Goal: Information Seeking & Learning: Learn about a topic

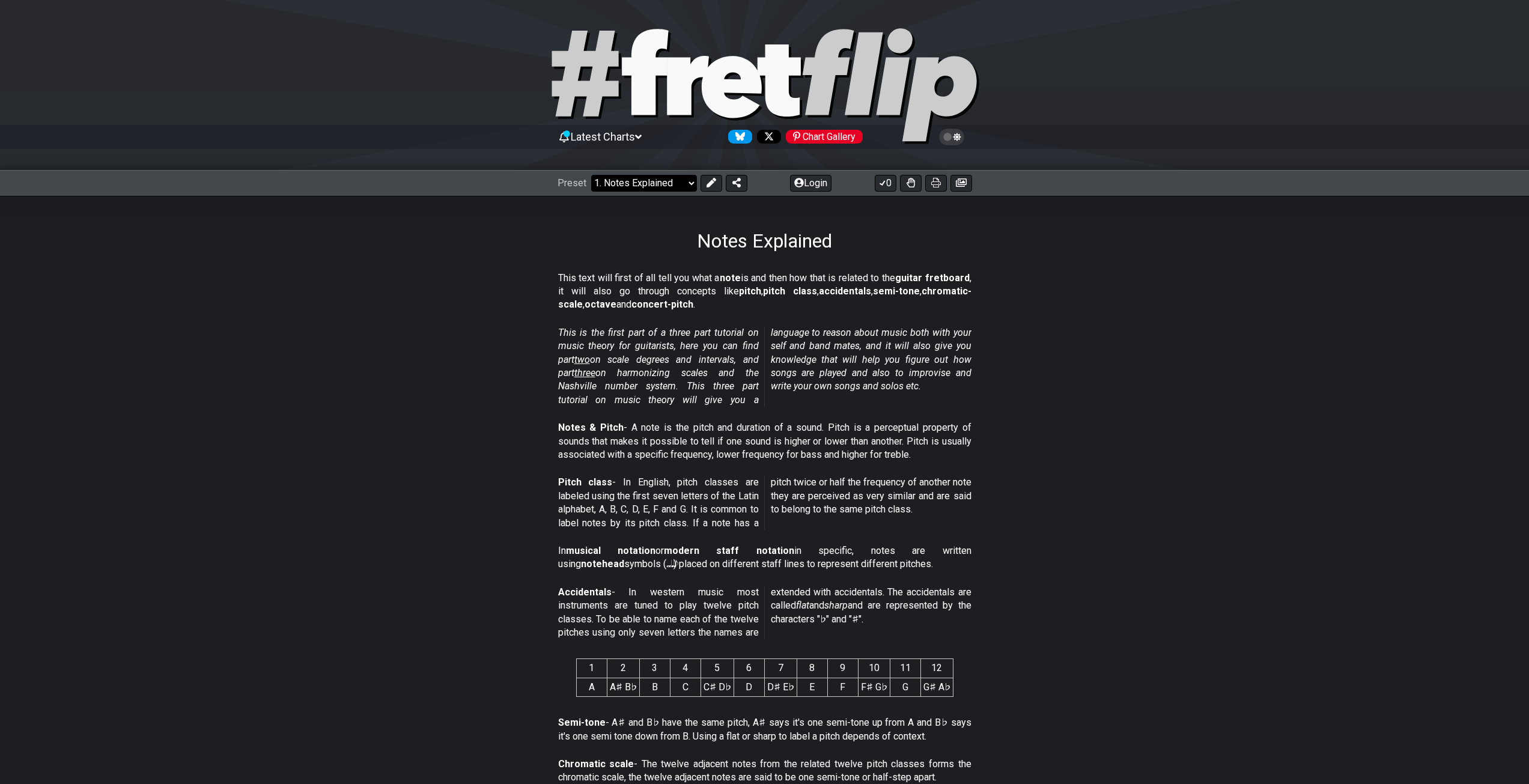
click at [635, 183] on select "Welcome to #fretflip! Initial Preset Custom Preset Minor Pentatonic Major Penta…" at bounding box center [643, 183] width 105 height 17
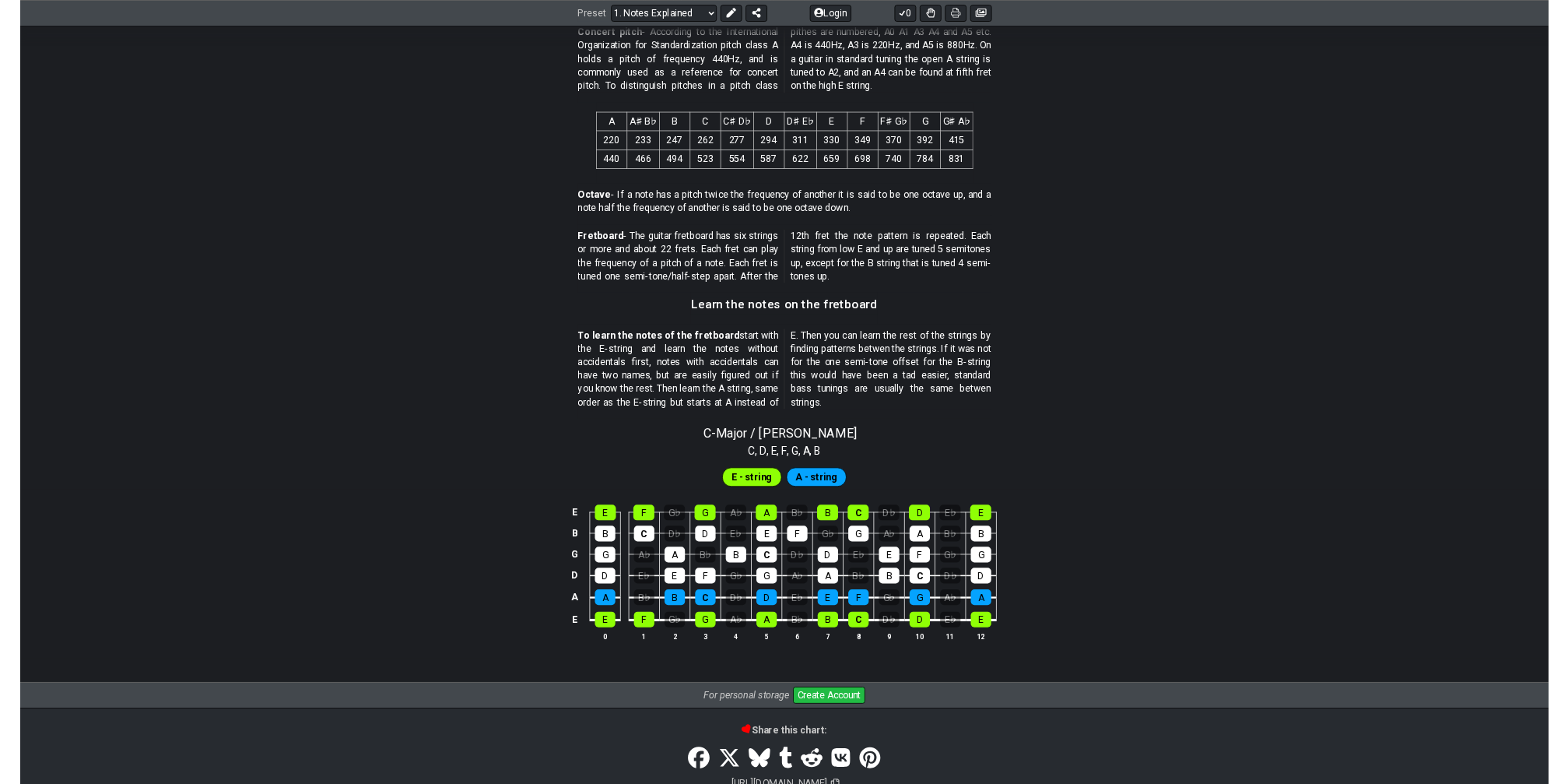
scroll to position [1152, 0]
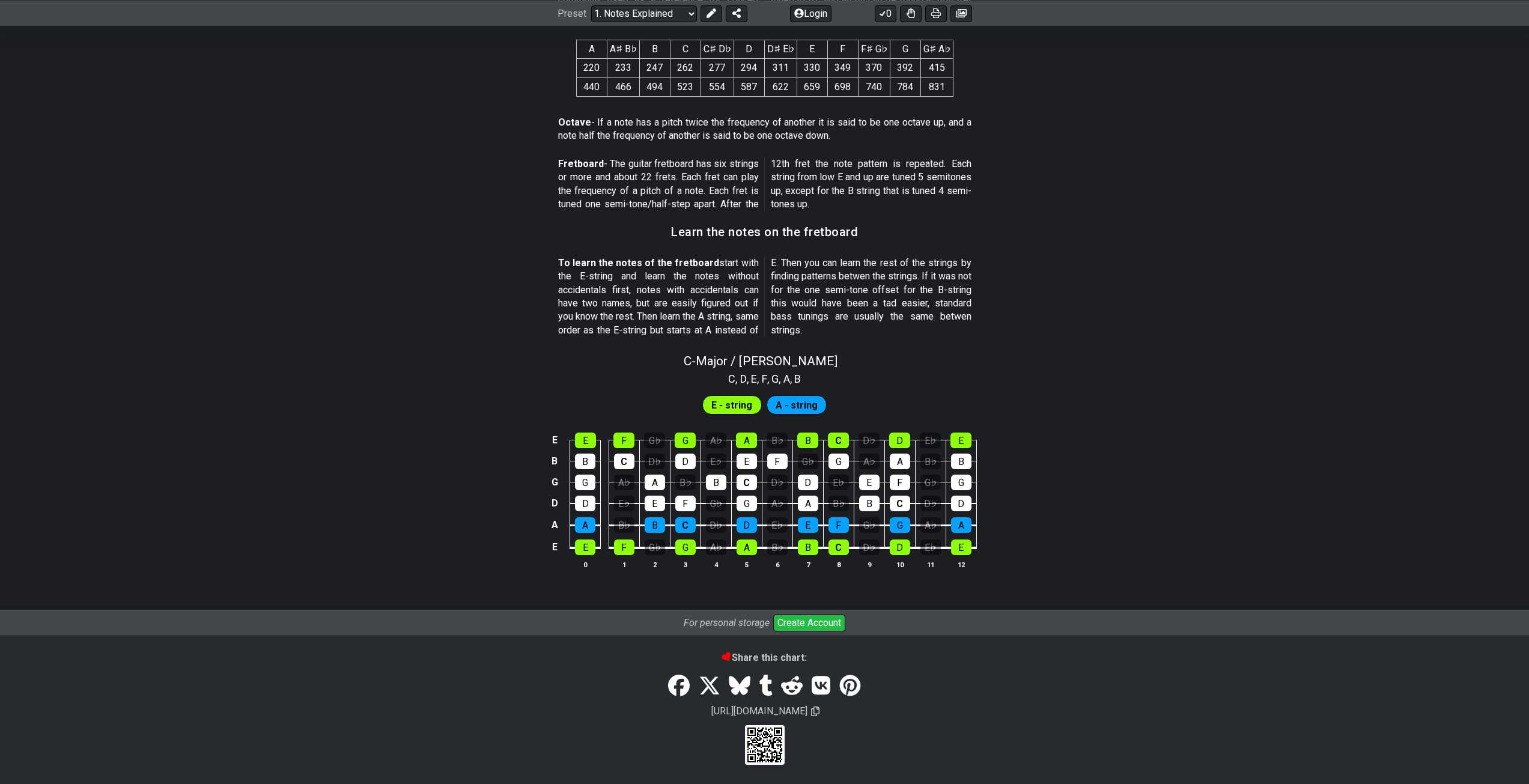
click at [784, 400] on span "A - string" at bounding box center [797, 405] width 42 height 17
click at [726, 397] on span "E - string" at bounding box center [732, 405] width 41 height 17
click at [730, 402] on span "E - string" at bounding box center [732, 405] width 41 height 17
click at [789, 407] on span "A - string" at bounding box center [797, 405] width 42 height 17
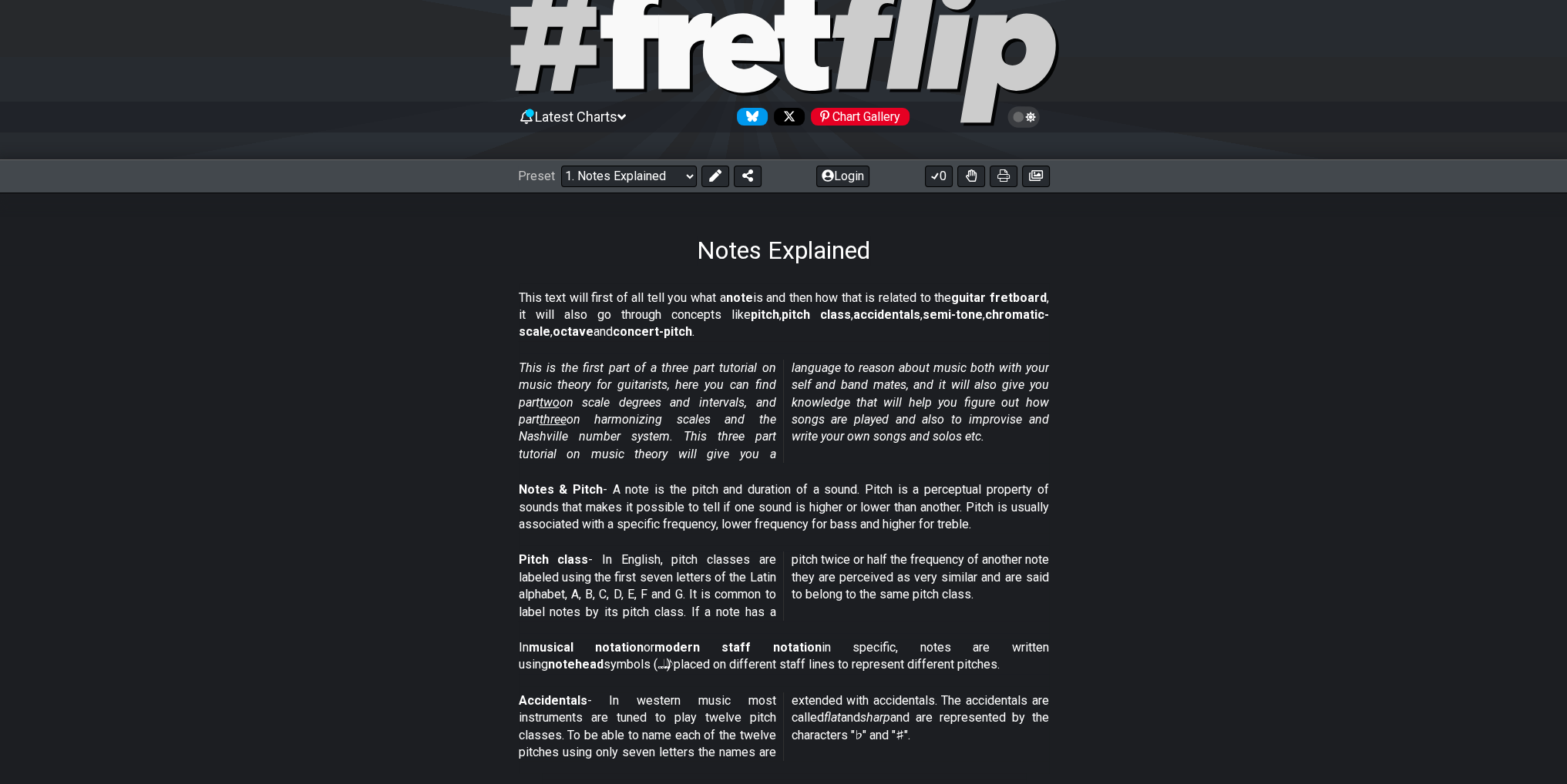
scroll to position [0, 0]
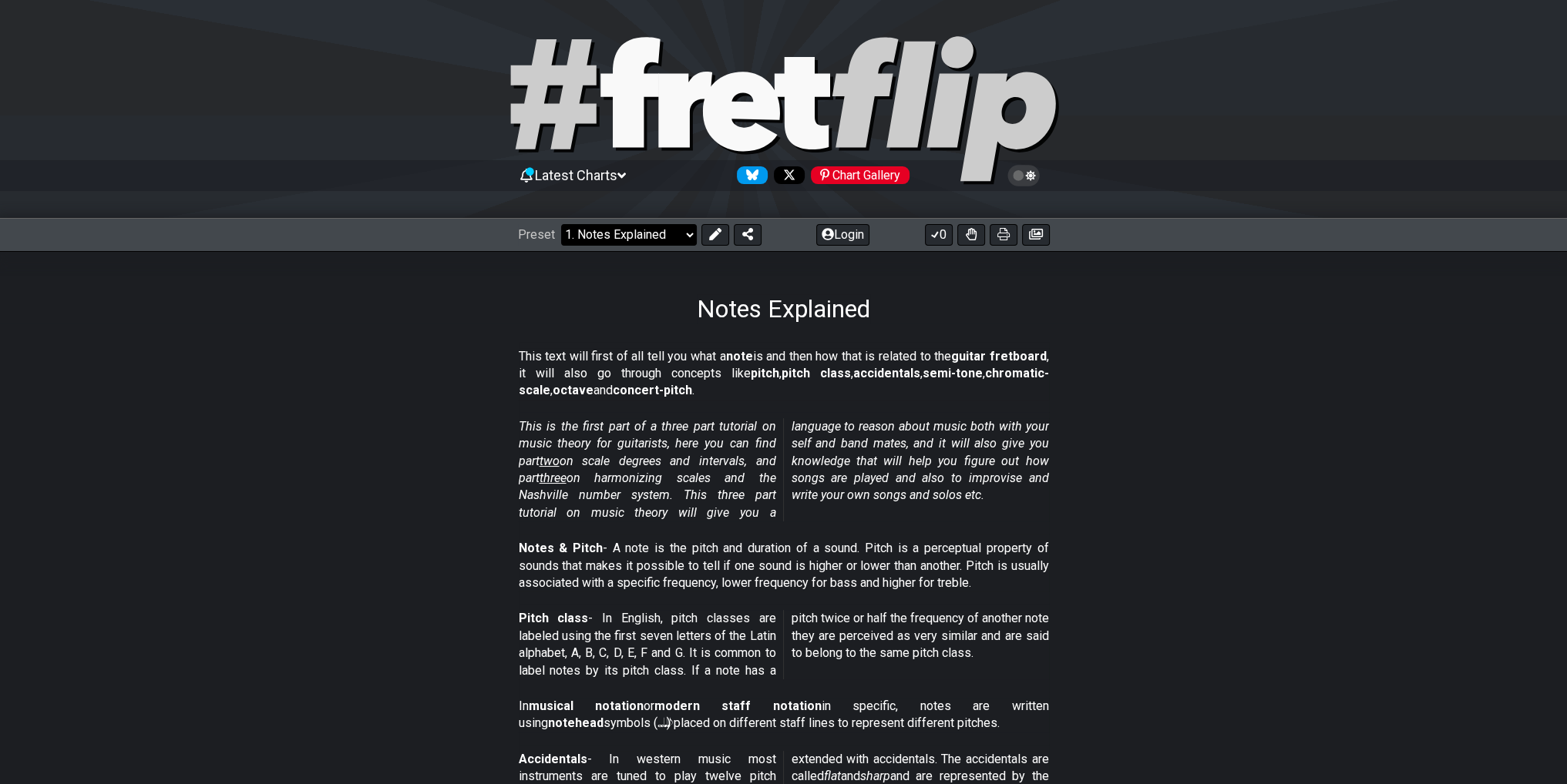
click at [637, 238] on select "Welcome to #fretflip! Initial Preset Custom Preset Minor Pentatonic Major Penta…" at bounding box center [629, 235] width 135 height 21
click at [561, 224] on select "Welcome to #fretflip! Initial Preset Custom Preset Minor Pentatonic Major Penta…" at bounding box center [629, 235] width 135 height 21
select select "/welcome"
select select "C"
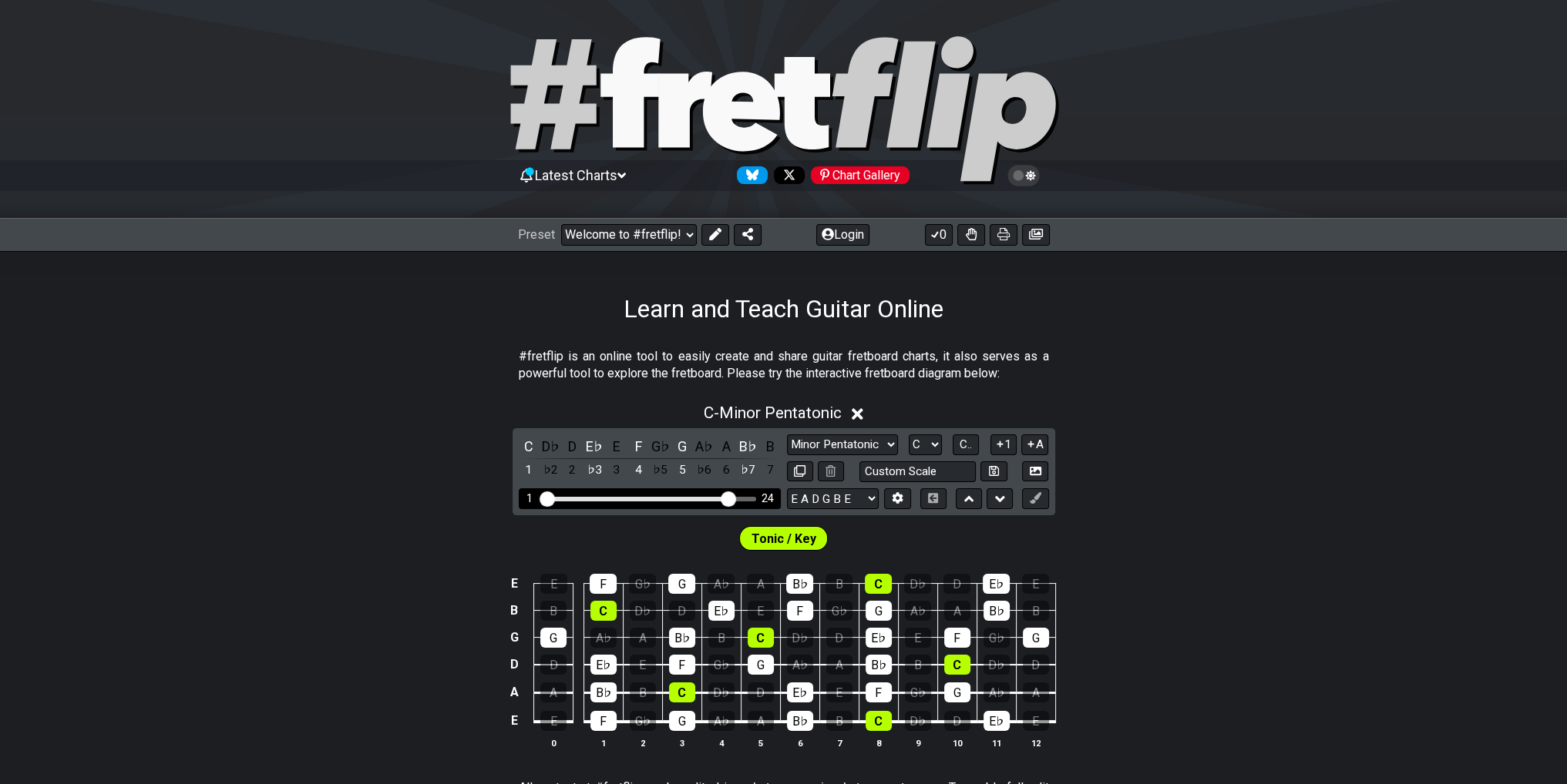
drag, startPoint x: 637, startPoint y: 496, endPoint x: 728, endPoint y: 508, distance: 91.8
click at [728, 497] on input "Visible fret range" at bounding box center [649, 497] width 219 height 0
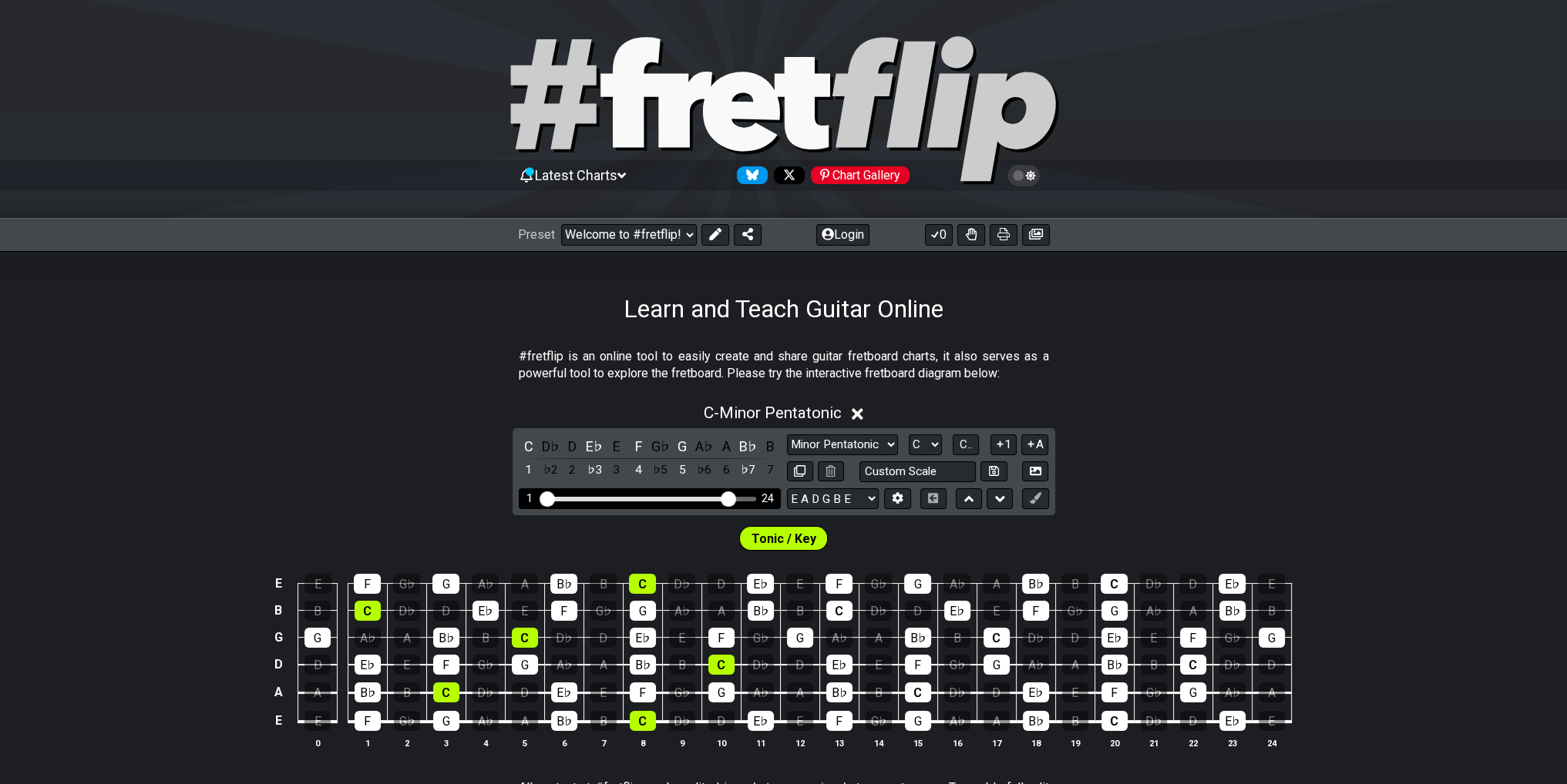
drag, startPoint x: 728, startPoint y: 506, endPoint x: 751, endPoint y: 506, distance: 23.0
click at [751, 506] on div "1 24" at bounding box center [650, 498] width 262 height 20
click at [593, 451] on div "E♭" at bounding box center [594, 446] width 20 height 20
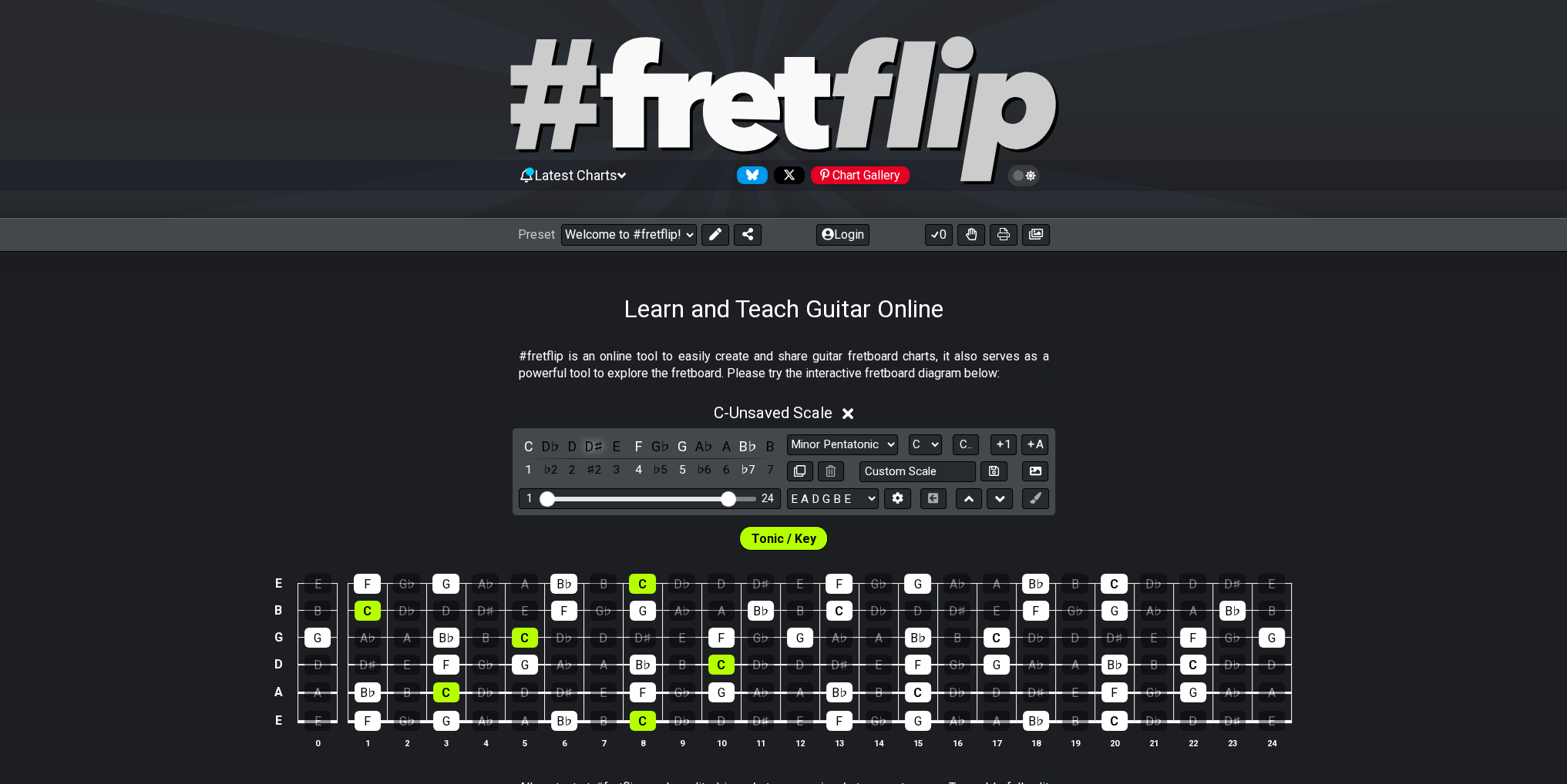
click at [593, 451] on div "D♯" at bounding box center [594, 446] width 20 height 20
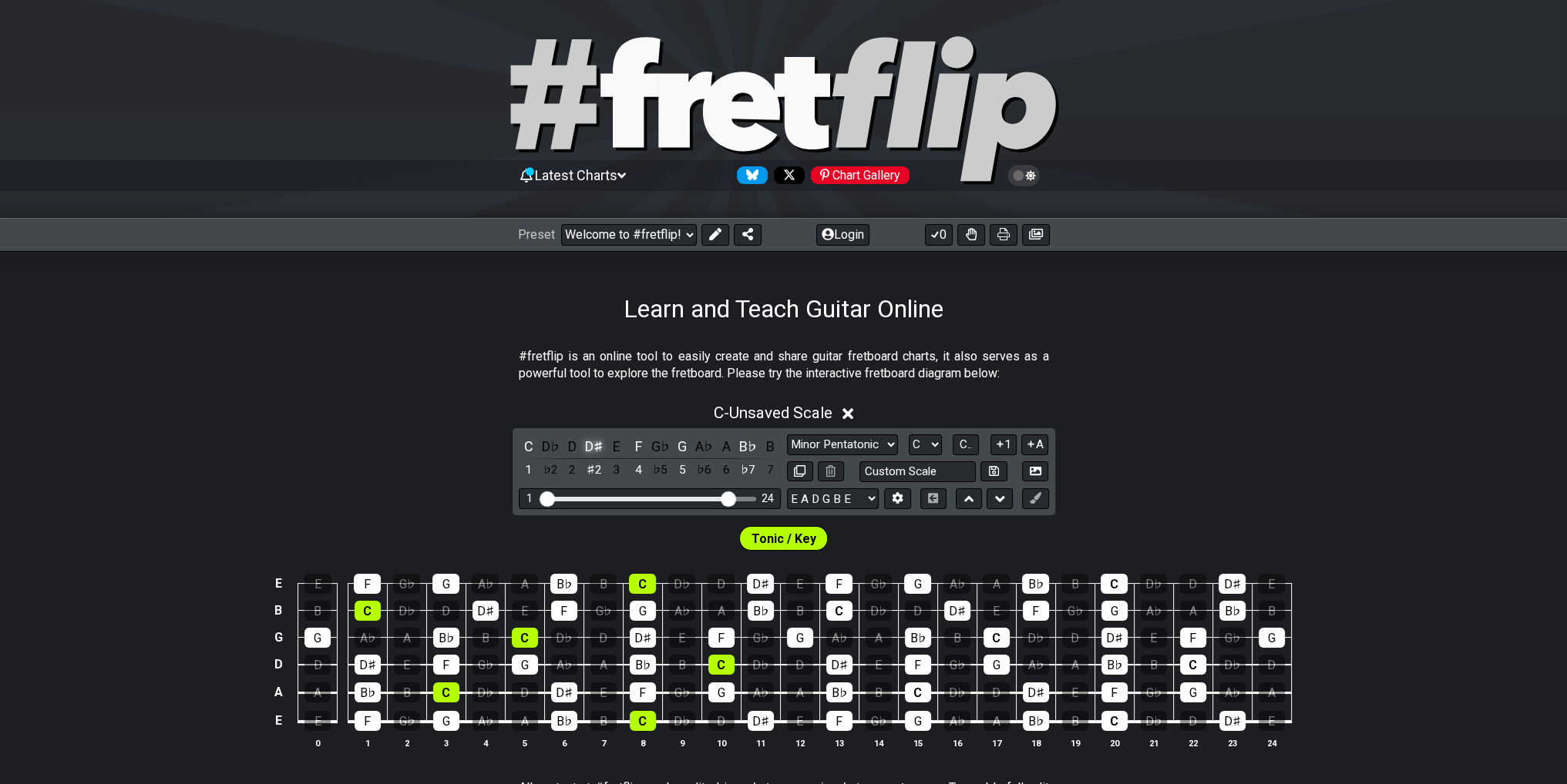
click at [593, 451] on div "D♯" at bounding box center [594, 446] width 20 height 20
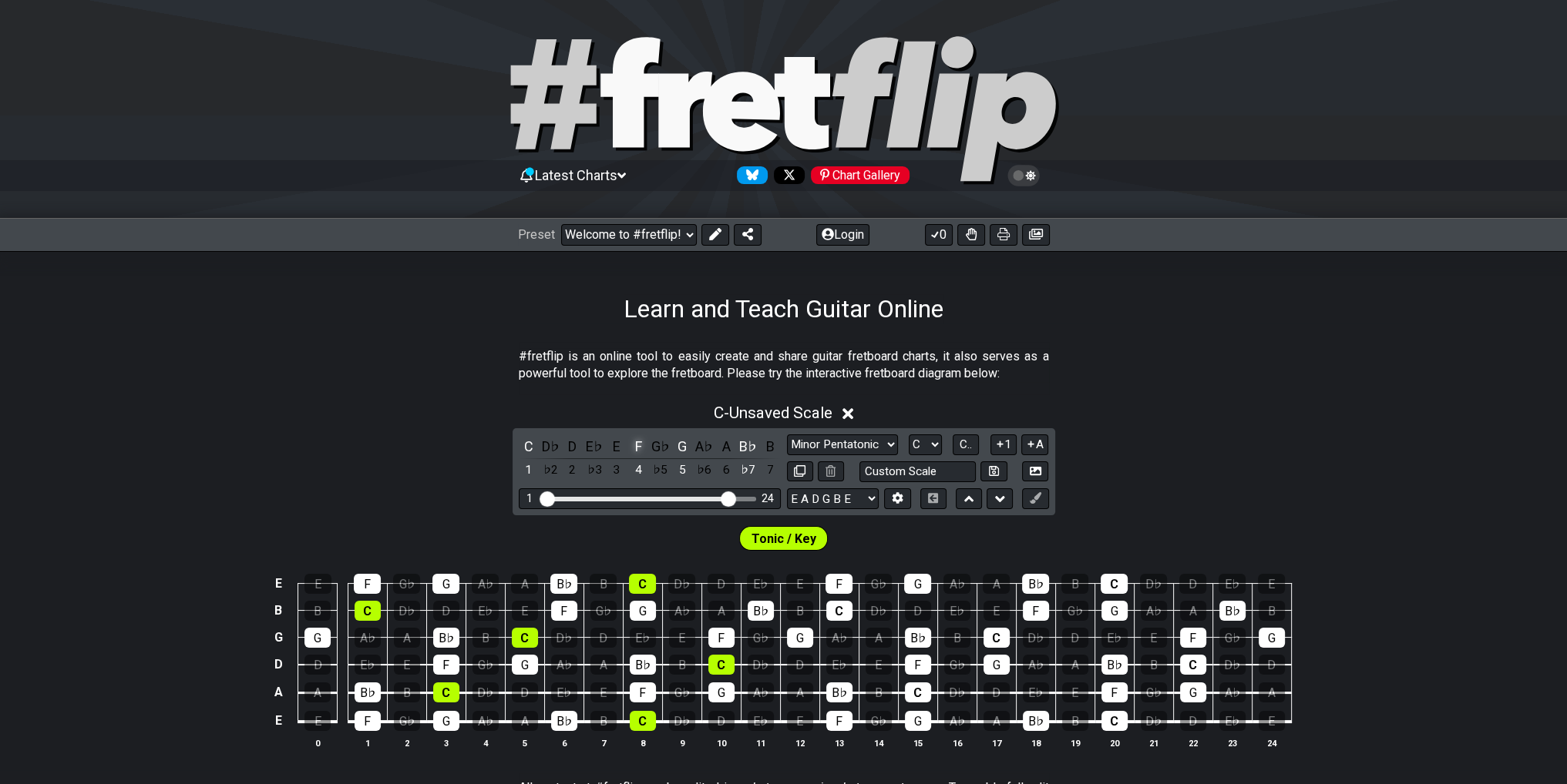
click at [639, 449] on div "F" at bounding box center [638, 446] width 20 height 20
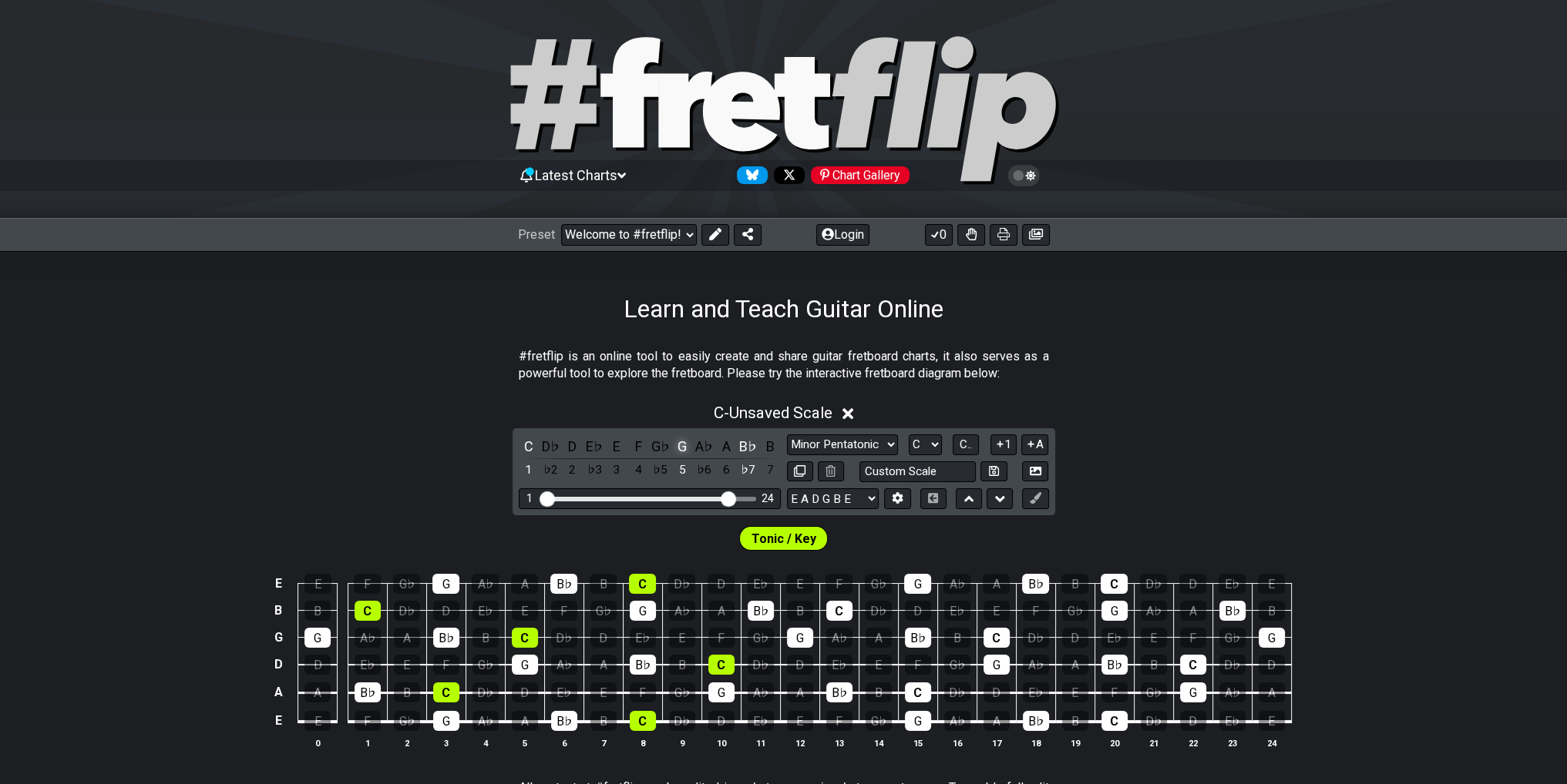
click at [679, 450] on div "G" at bounding box center [682, 446] width 20 height 20
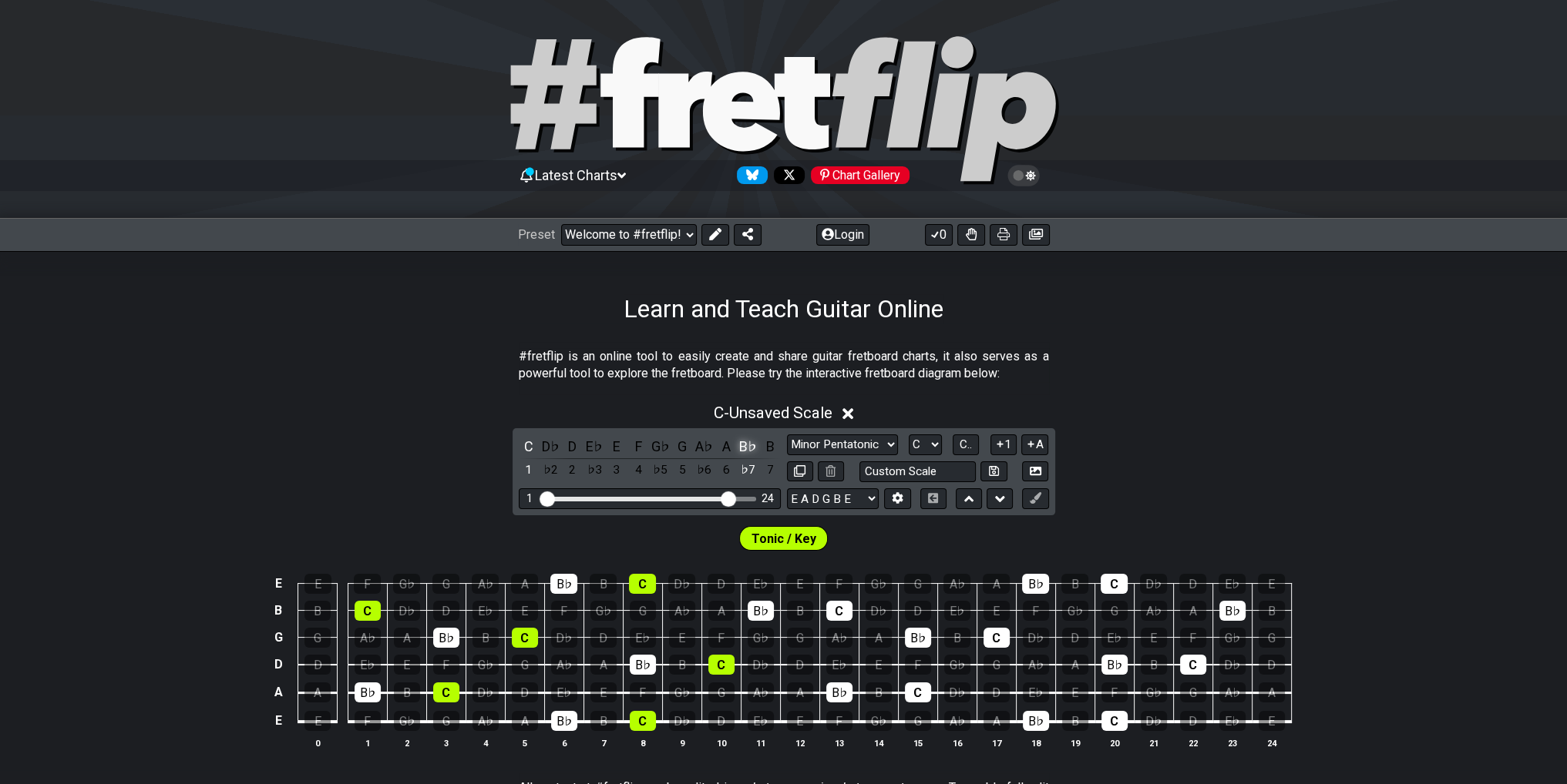
click at [744, 451] on div "B♭" at bounding box center [748, 446] width 20 height 20
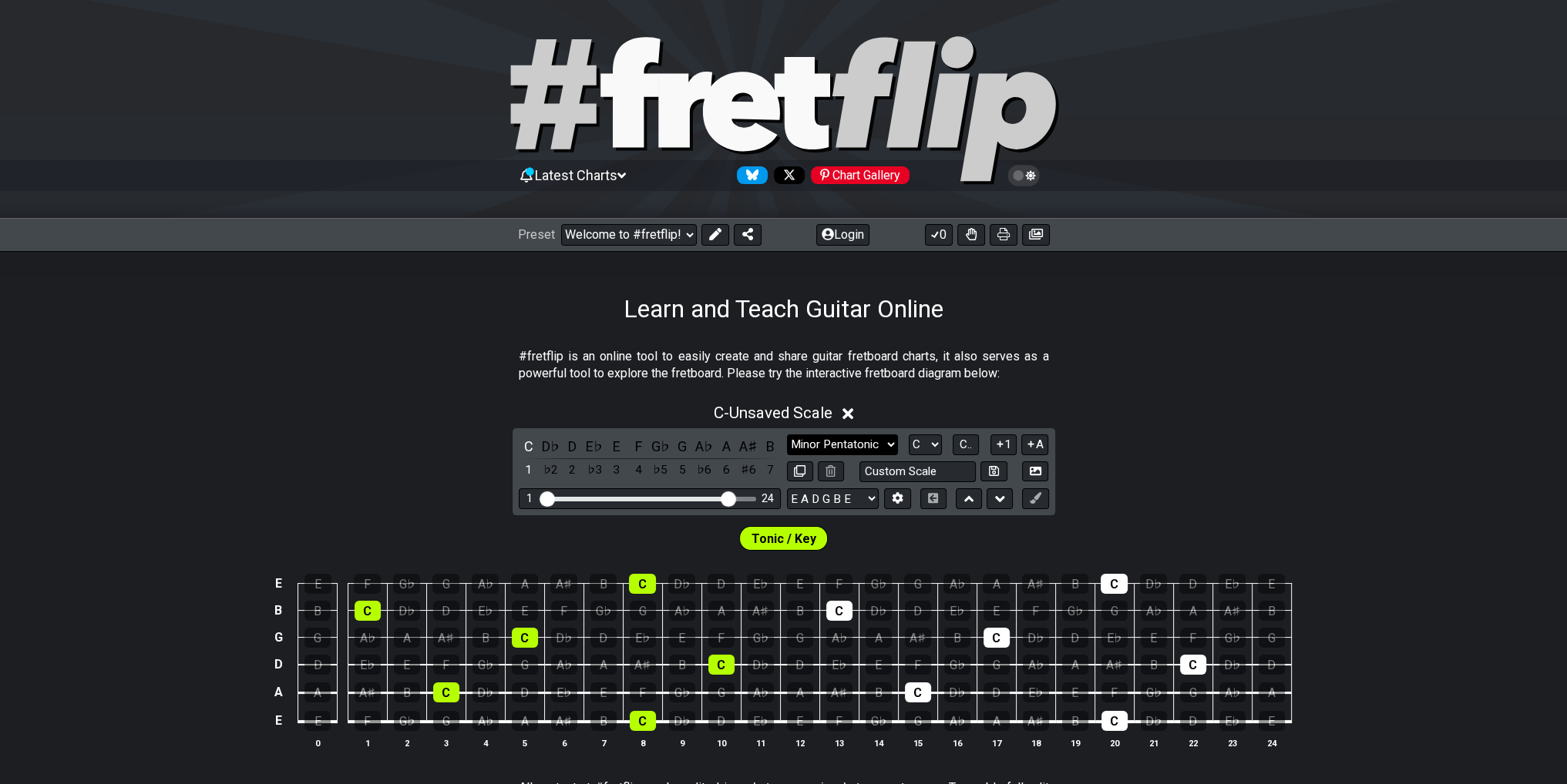
click at [814, 445] on select "Minor Pentatonic Click to edit Minor Pentatonic Major Pentatonic Minor Blues Ma…" at bounding box center [842, 444] width 111 height 20
select select "Lydian"
click at [787, 434] on select "Minor Pentatonic Click to edit Minor Pentatonic Major Pentatonic Minor Blues Ma…" at bounding box center [842, 444] width 111 height 20
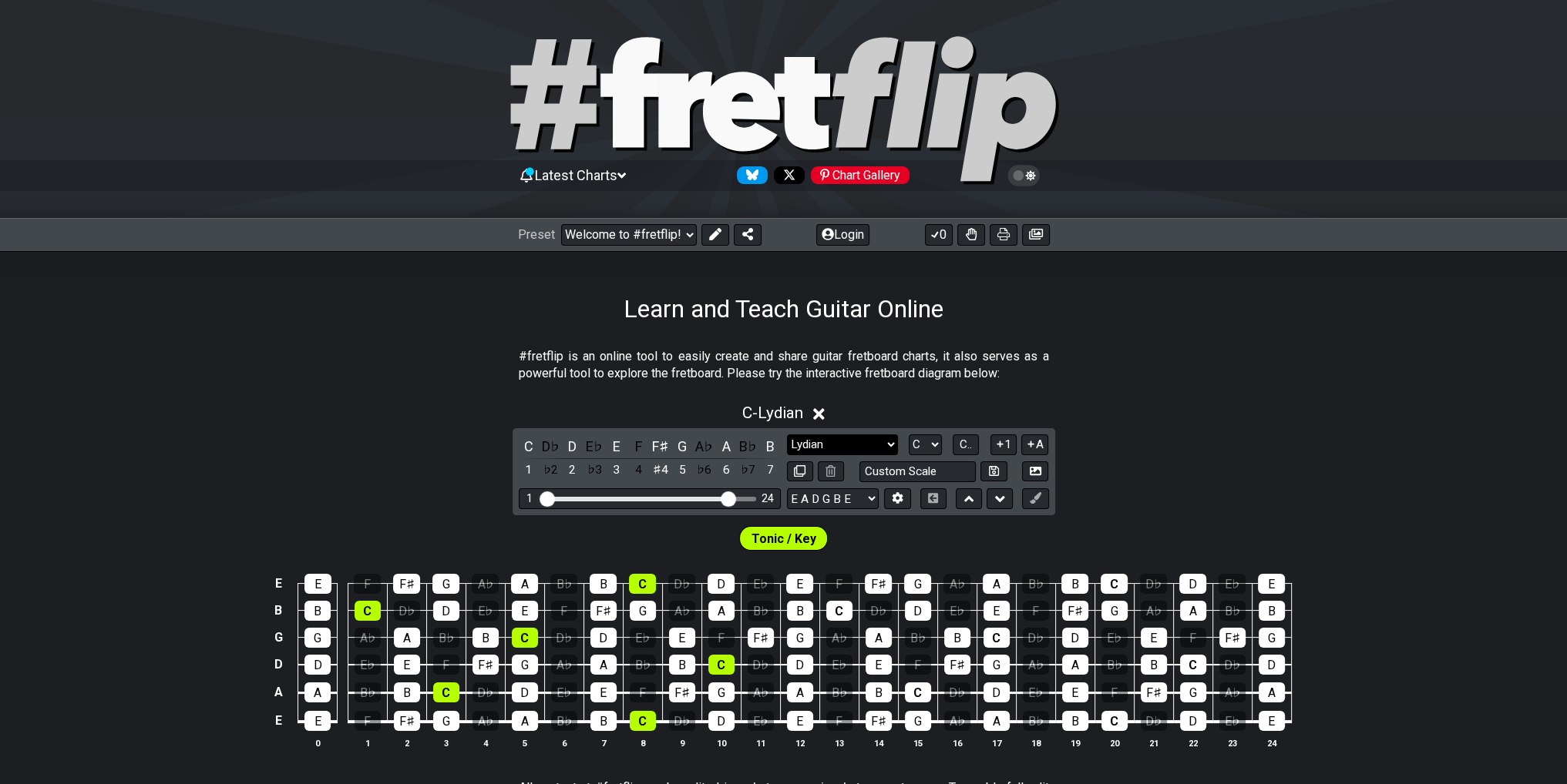
click at [821, 437] on select "Minor Pentatonic Click to edit Minor Pentatonic Major Pentatonic Minor Blues Ma…" at bounding box center [842, 444] width 111 height 20
click at [820, 437] on select "Minor Pentatonic Click to edit Minor Pentatonic Major Pentatonic Minor Blues Ma…" at bounding box center [842, 444] width 111 height 20
click at [927, 445] on select "A♭ A A♯ B♭ B C C♯ D♭ D D♯ E♭ E F F♯ G♭ G G♯" at bounding box center [925, 444] width 33 height 20
select select "E"
click at [909, 434] on select "A♭ A A♯ B♭ B C C♯ D♭ D D♯ E♭ E F F♯ G♭ G G♯" at bounding box center [925, 444] width 33 height 20
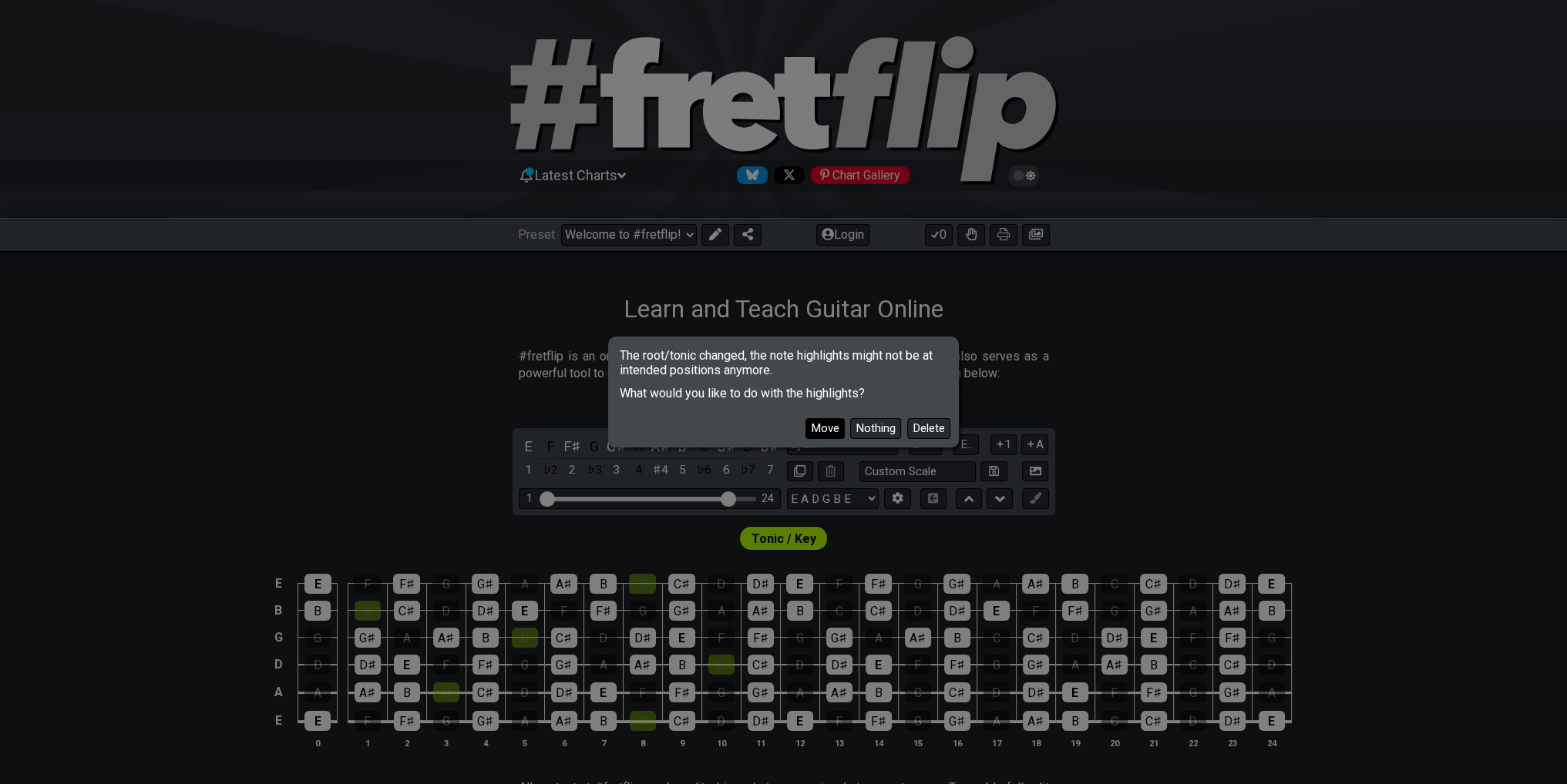
click at [832, 433] on button "Move" at bounding box center [825, 428] width 39 height 20
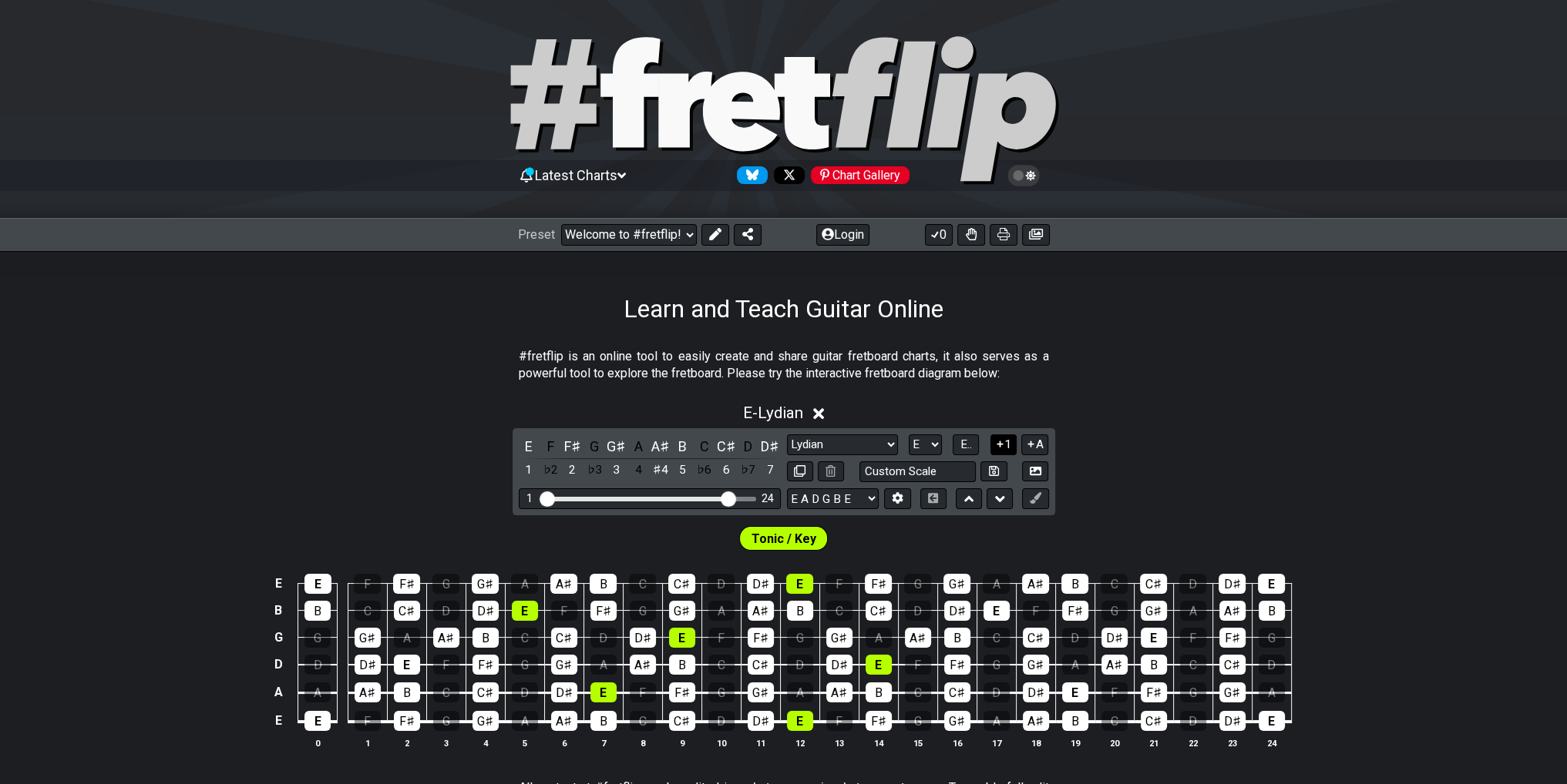
click at [997, 445] on icon at bounding box center [1000, 444] width 15 height 11
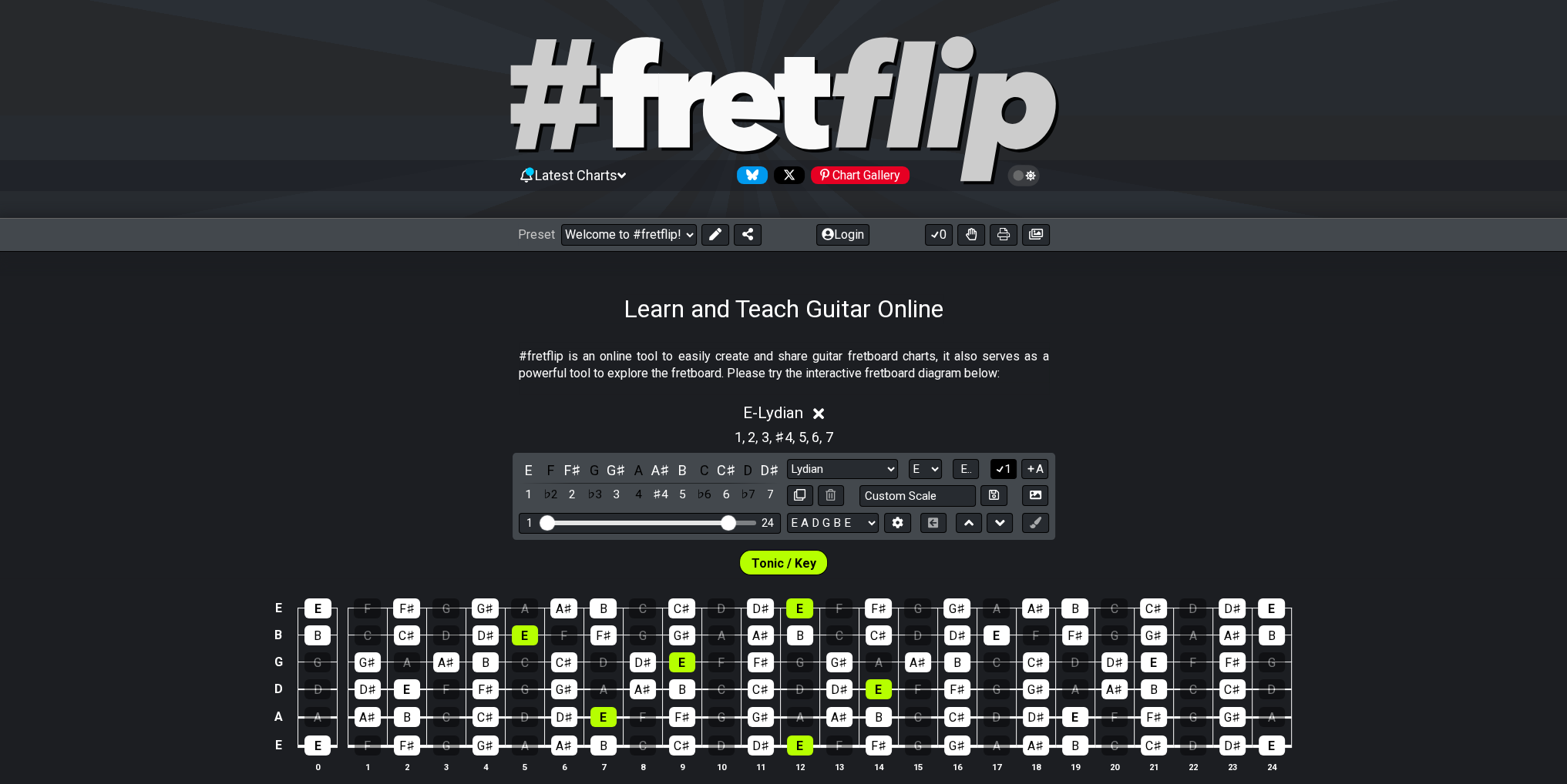
click at [999, 465] on icon at bounding box center [1000, 469] width 15 height 11
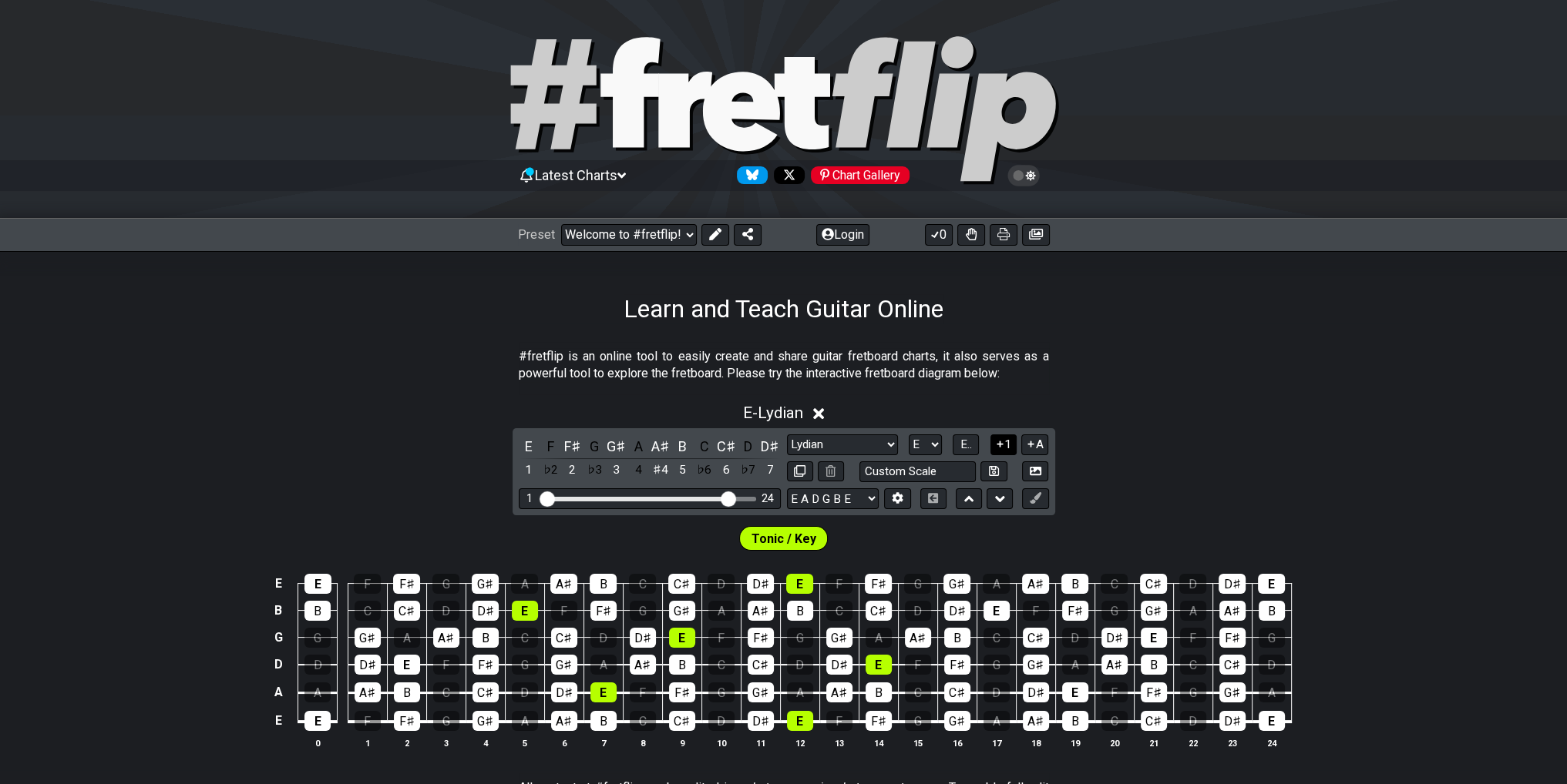
click at [1002, 446] on icon at bounding box center [1000, 444] width 15 height 11
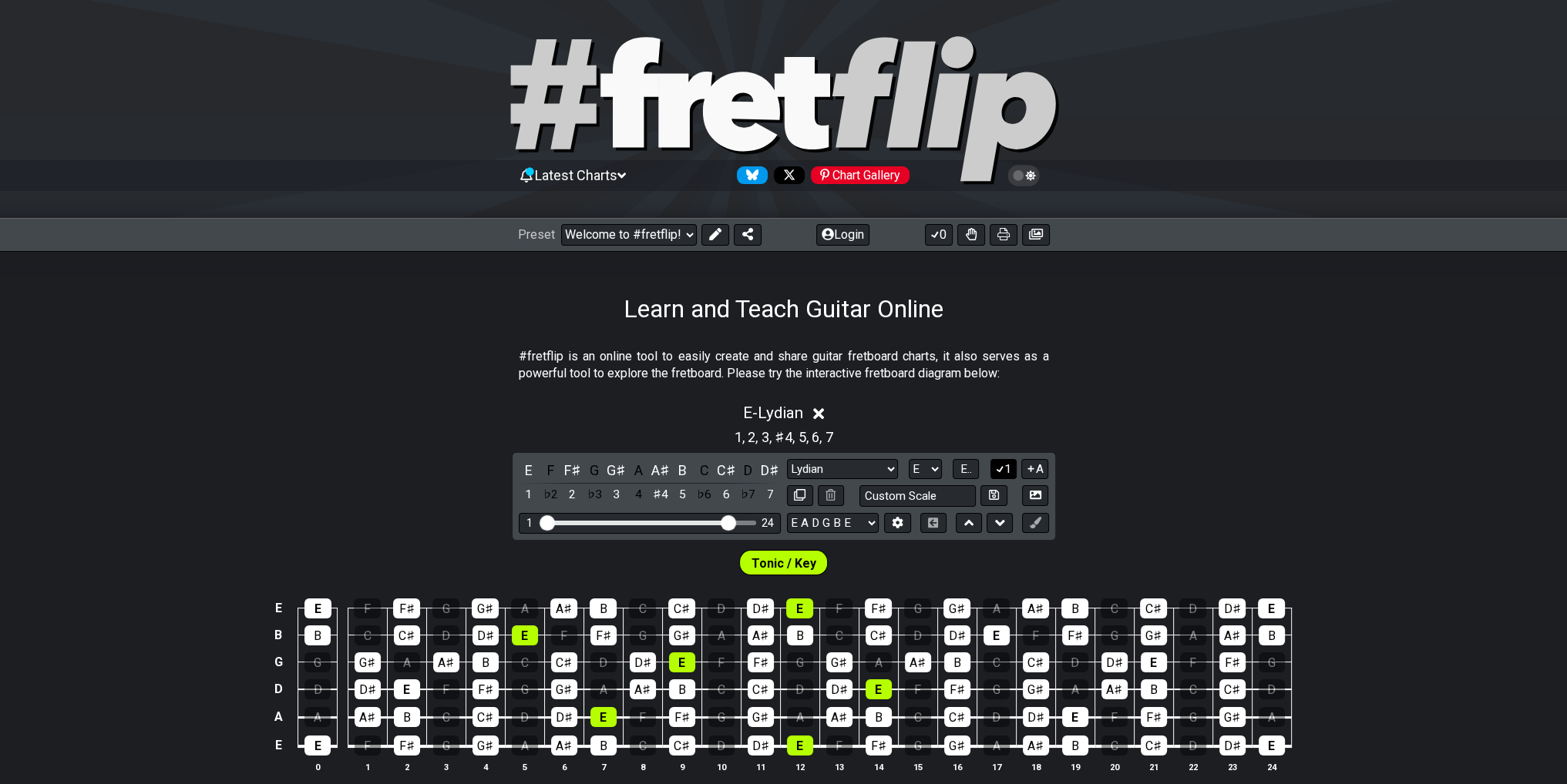
click at [1003, 471] on icon at bounding box center [1000, 469] width 15 height 11
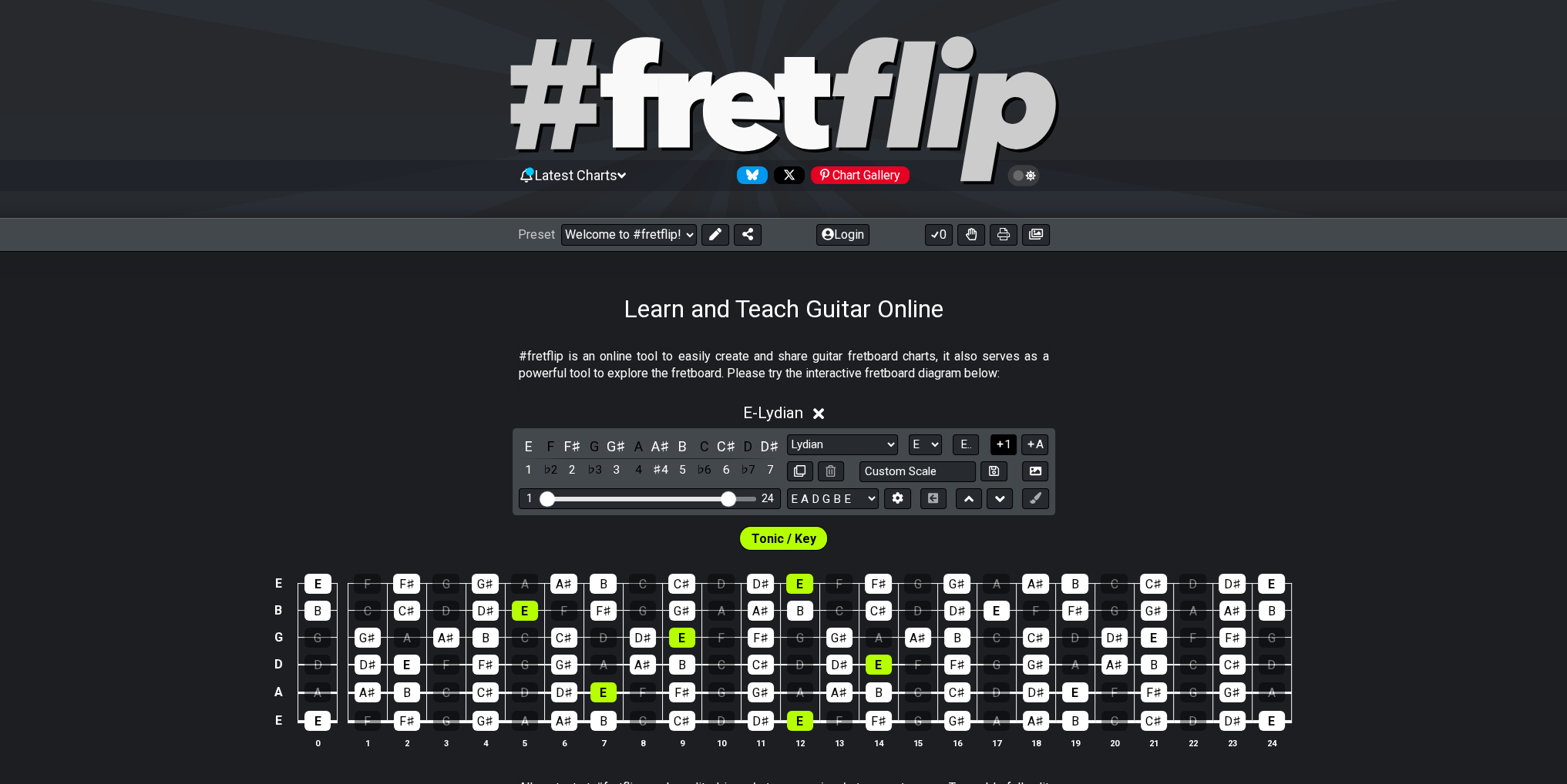
click at [1005, 454] on button "1" at bounding box center [1003, 444] width 26 height 20
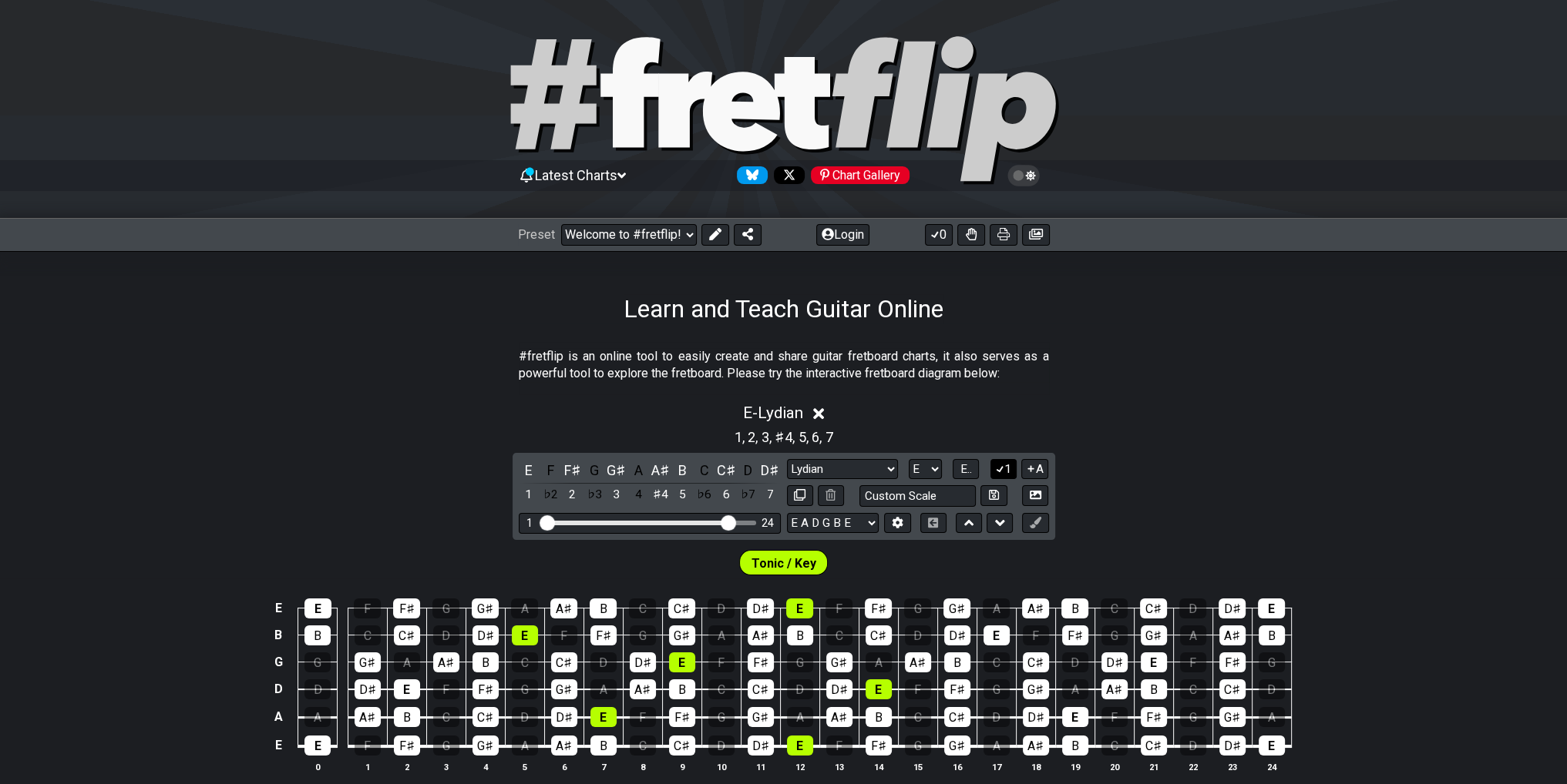
click at [1005, 454] on div "E F F♯ G G♯ A A♯ B C C♯ D D♯ 1 ♭2 2 ♭3 3 4 ♯4 5 ♭6 6 ♭7 7 Minor Pentatonic Clic…" at bounding box center [784, 496] width 543 height 87
click at [1008, 462] on button "1" at bounding box center [1003, 469] width 26 height 20
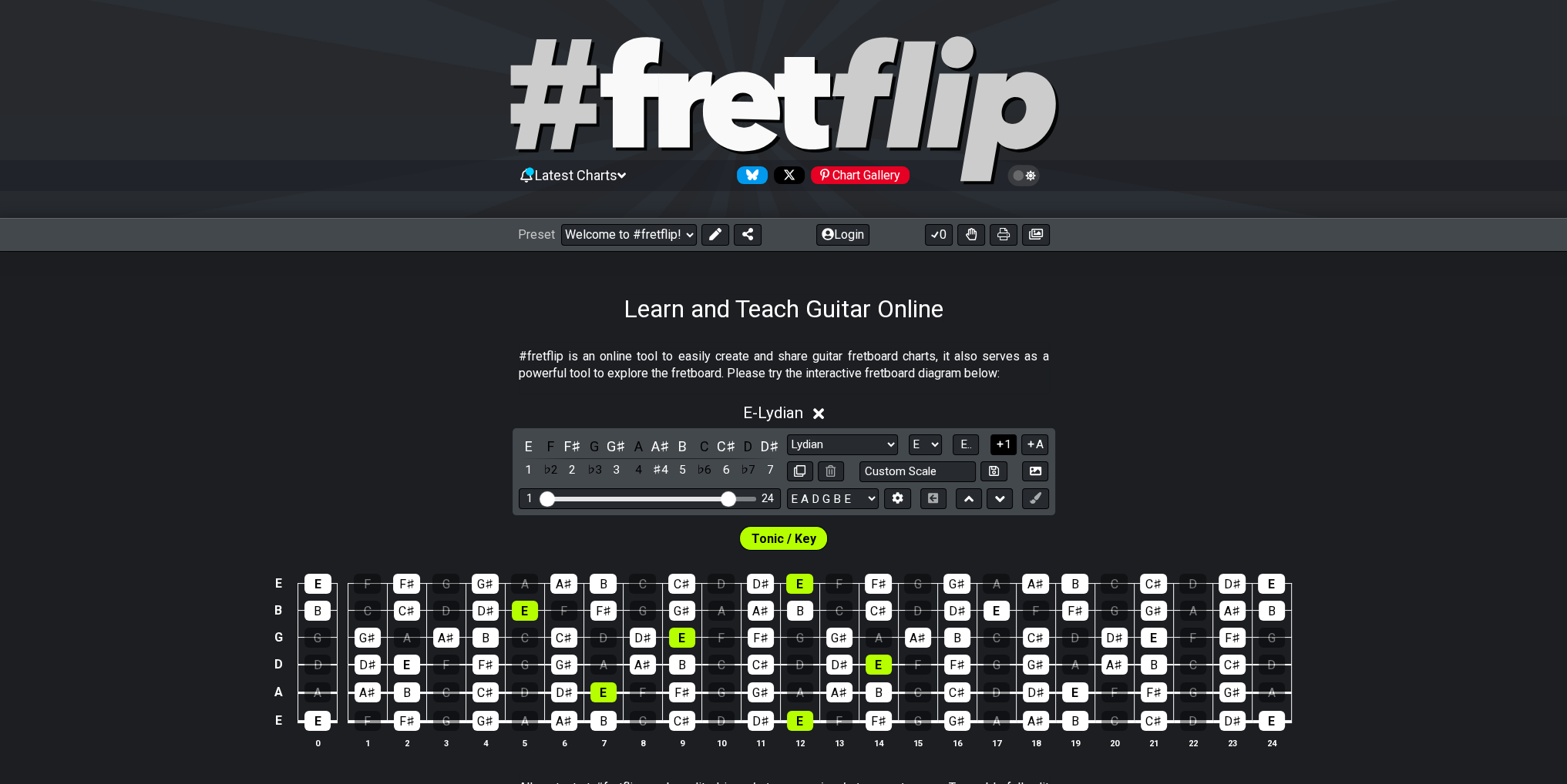
click at [1005, 445] on button "1" at bounding box center [1003, 444] width 26 height 20
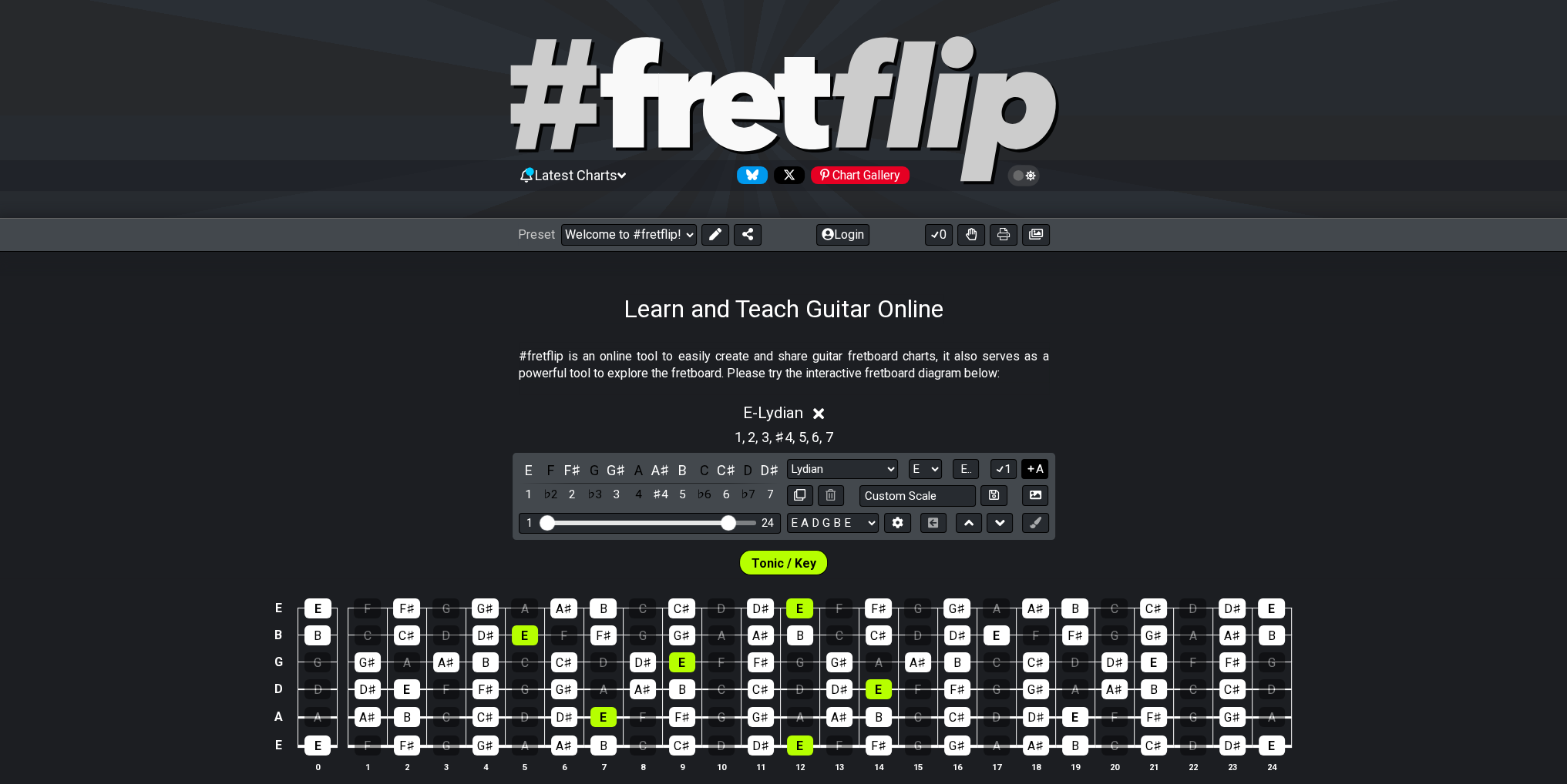
click at [1027, 465] on icon at bounding box center [1031, 469] width 15 height 11
click at [1026, 465] on icon at bounding box center [1031, 469] width 15 height 11
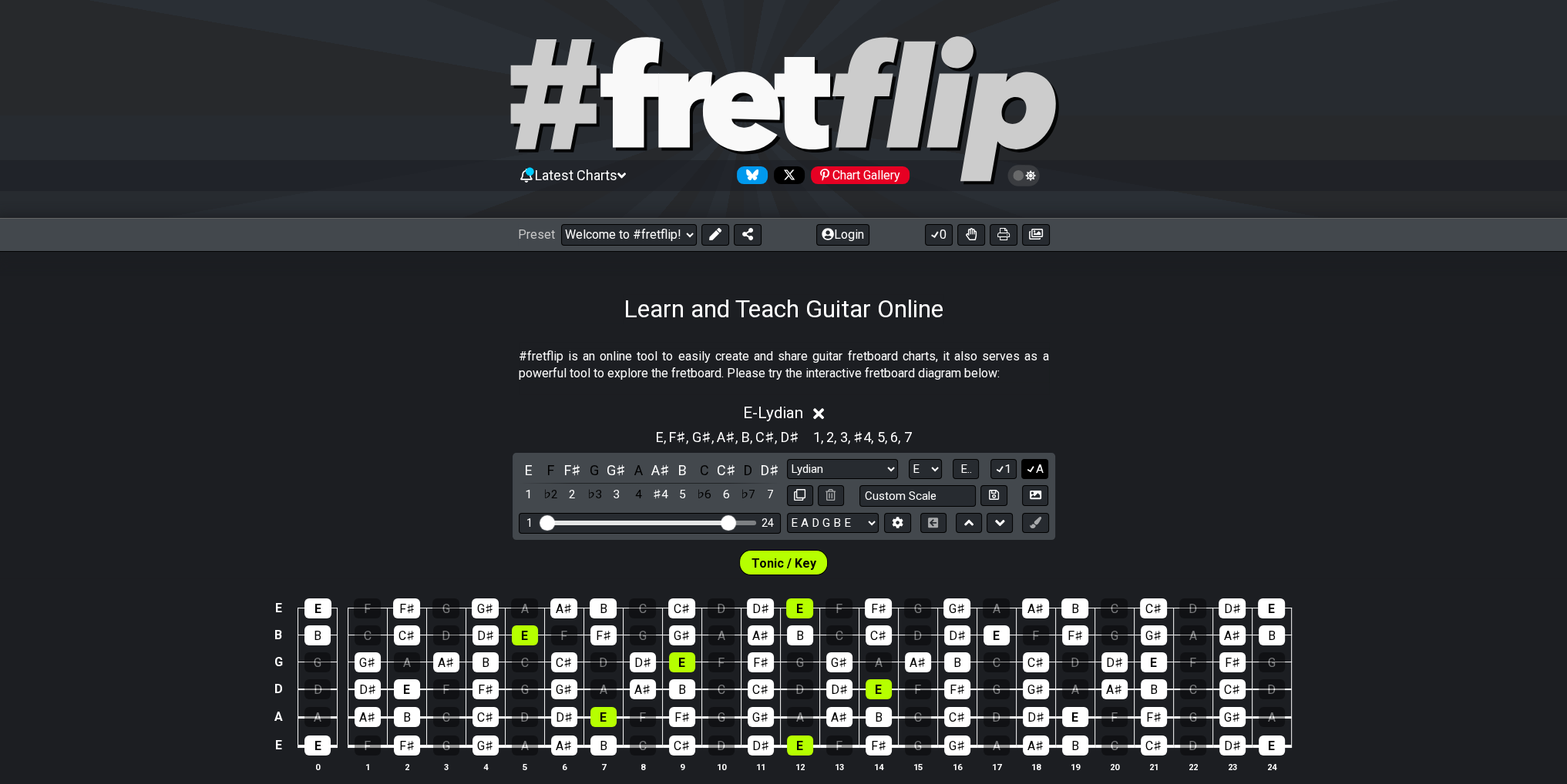
click at [1025, 463] on icon at bounding box center [1031, 469] width 15 height 11
click at [941, 498] on input "text" at bounding box center [917, 495] width 117 height 20
type input "Custom Scale"
click at [999, 567] on div "Tonic / Key" at bounding box center [784, 559] width 1567 height 39
click at [870, 525] on select "E A D G B E E A D G B E E A D G B E B E A D F♯ B A D G C E A D A D G B E E♭ A♭ …" at bounding box center [833, 523] width 92 height 20
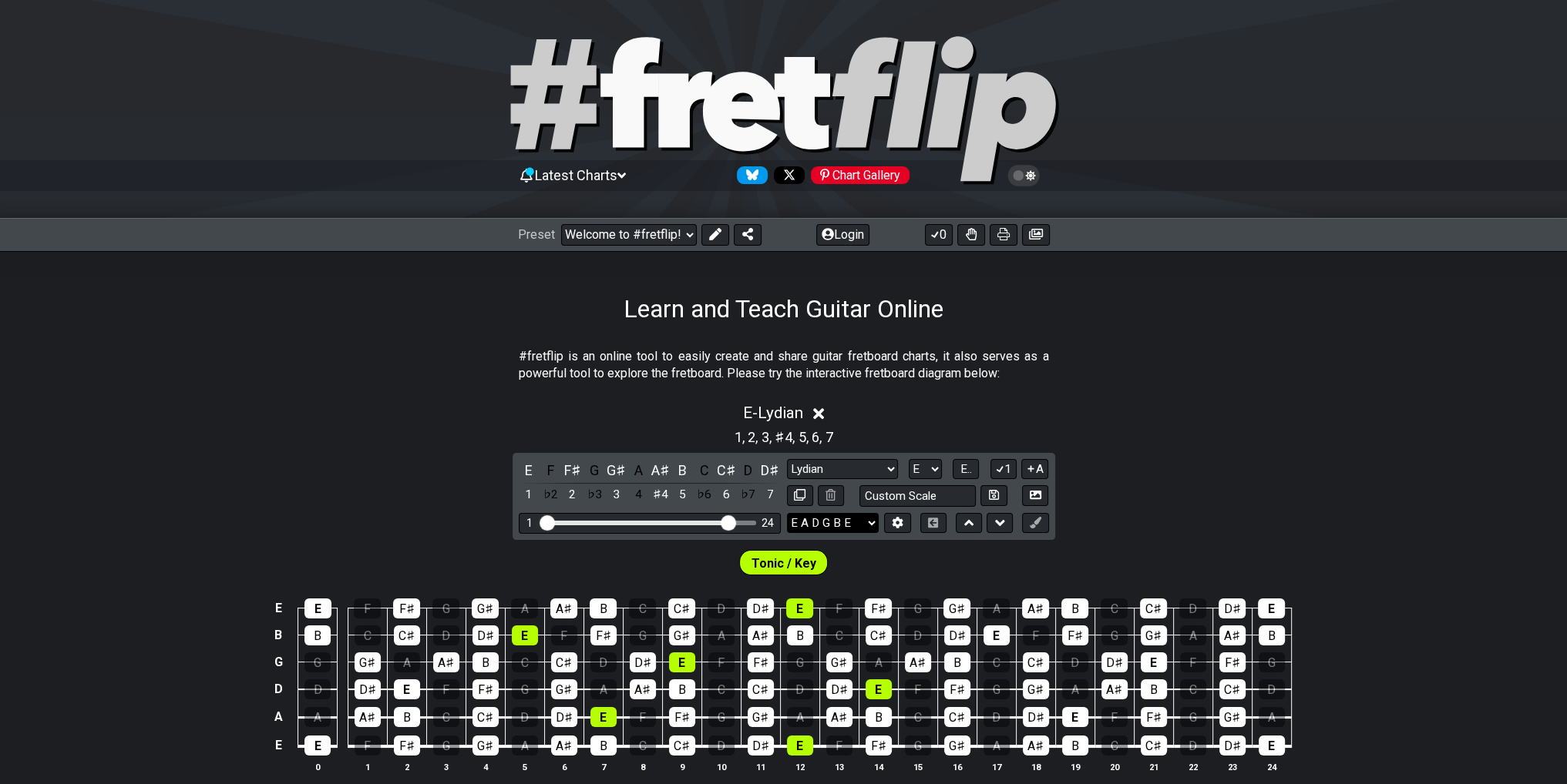
click at [872, 524] on select "E A D G B E E A D G B E E A D G B E B E A D F♯ B A D G C E A D A D G B E E♭ A♭ …" at bounding box center [833, 523] width 92 height 20
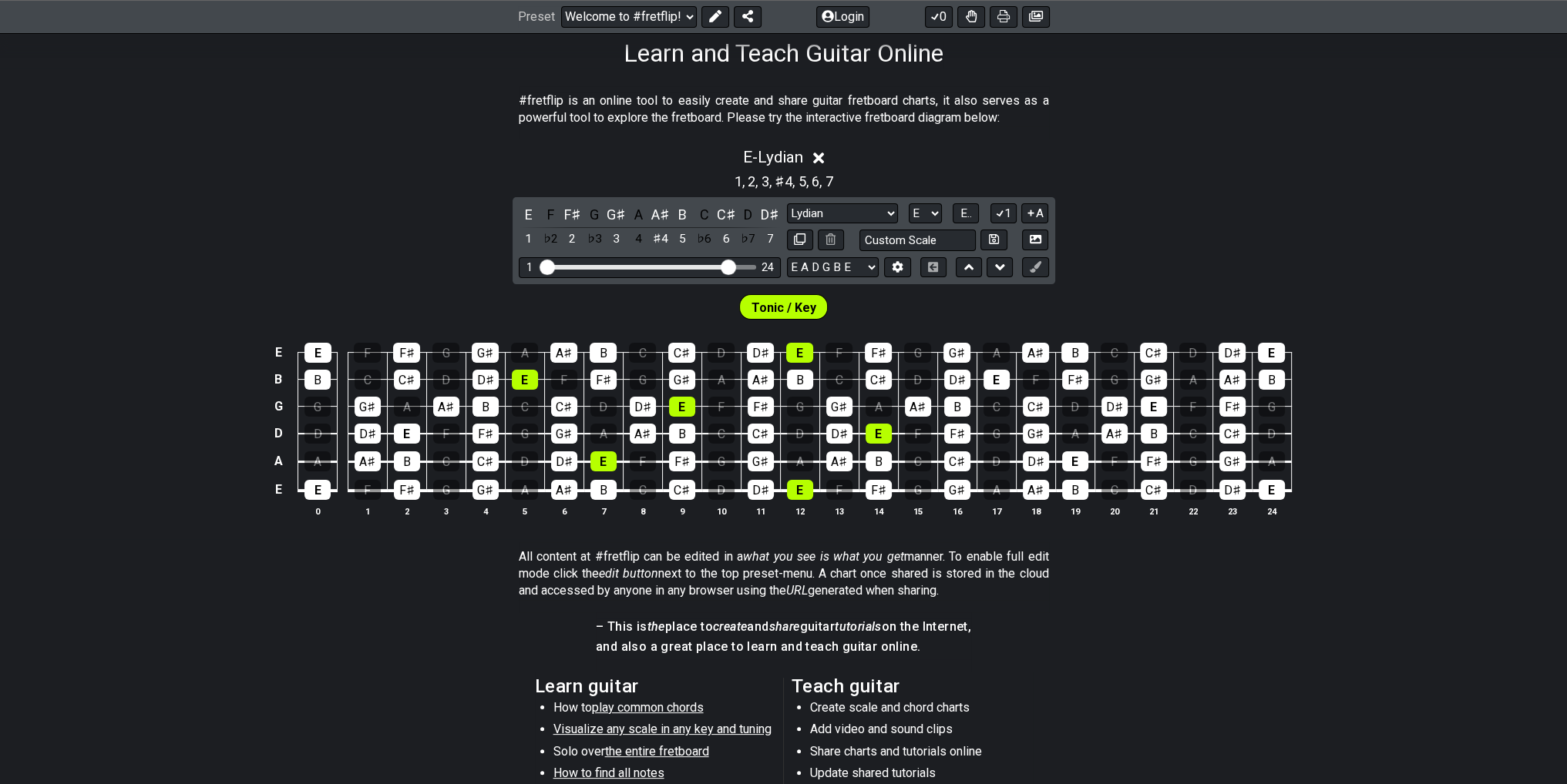
scroll to position [308, 0]
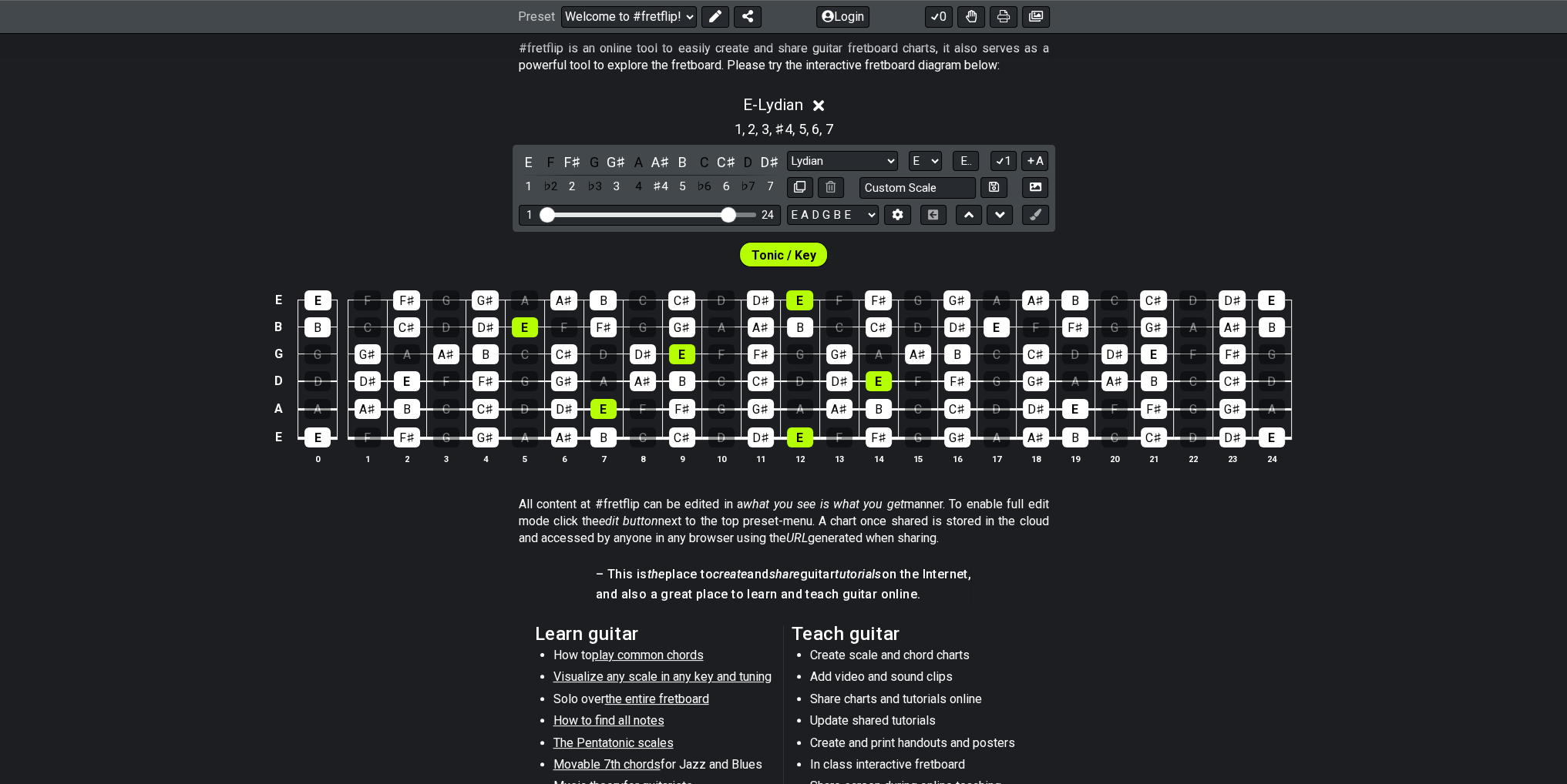
click at [684, 662] on span "play common chords" at bounding box center [647, 655] width 111 height 15
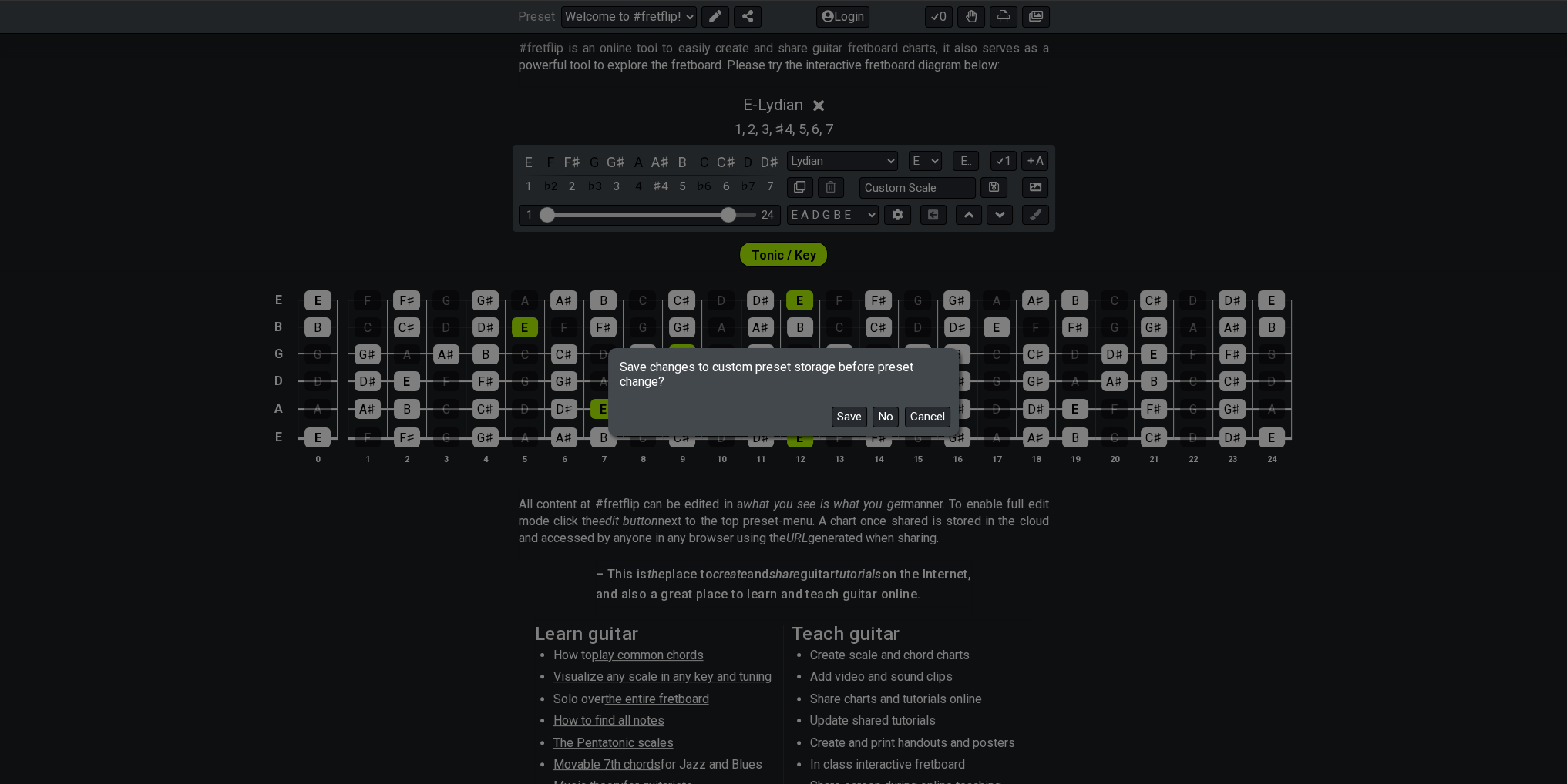
click at [888, 418] on button "No" at bounding box center [885, 416] width 26 height 20
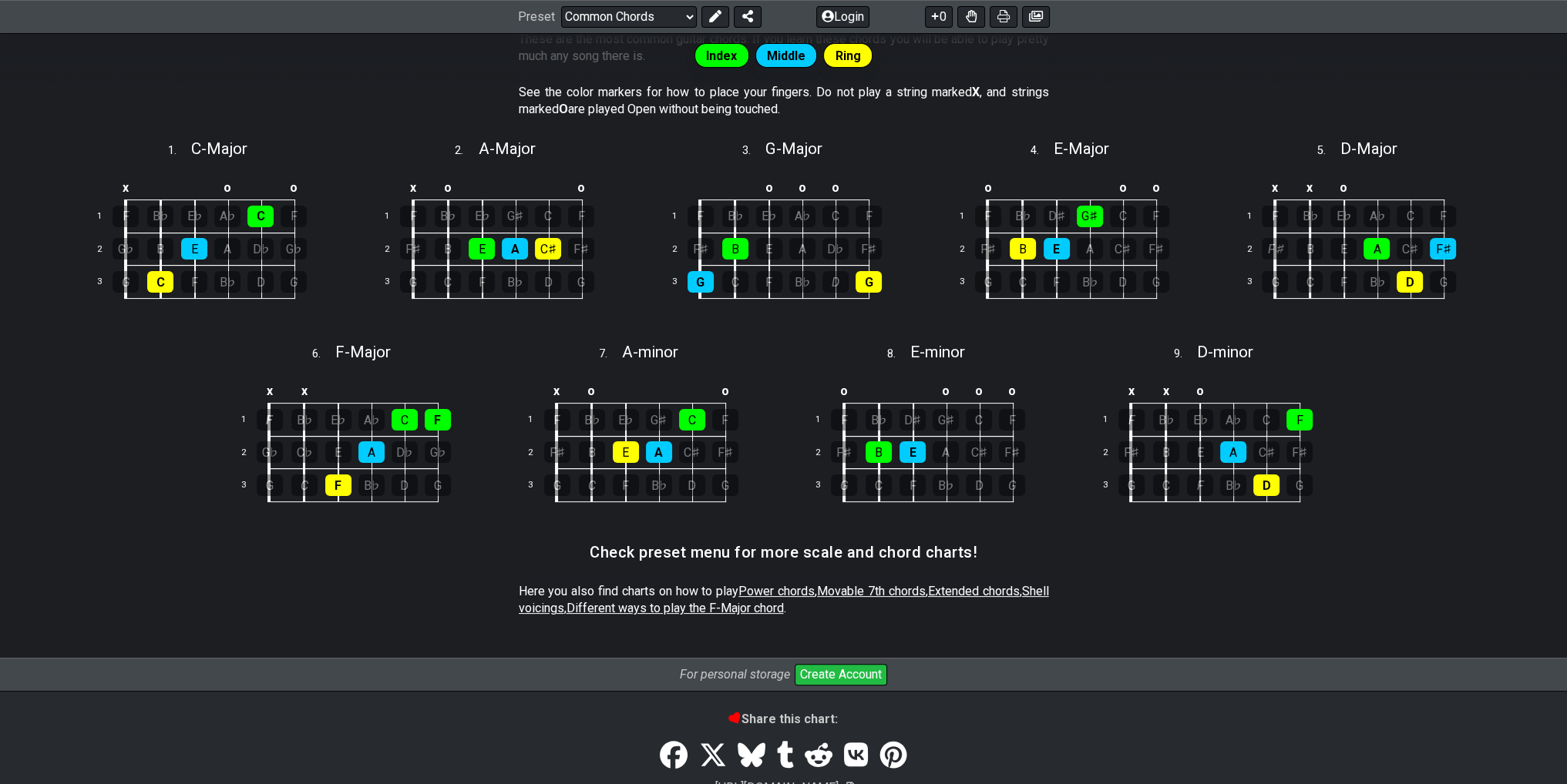
scroll to position [152, 0]
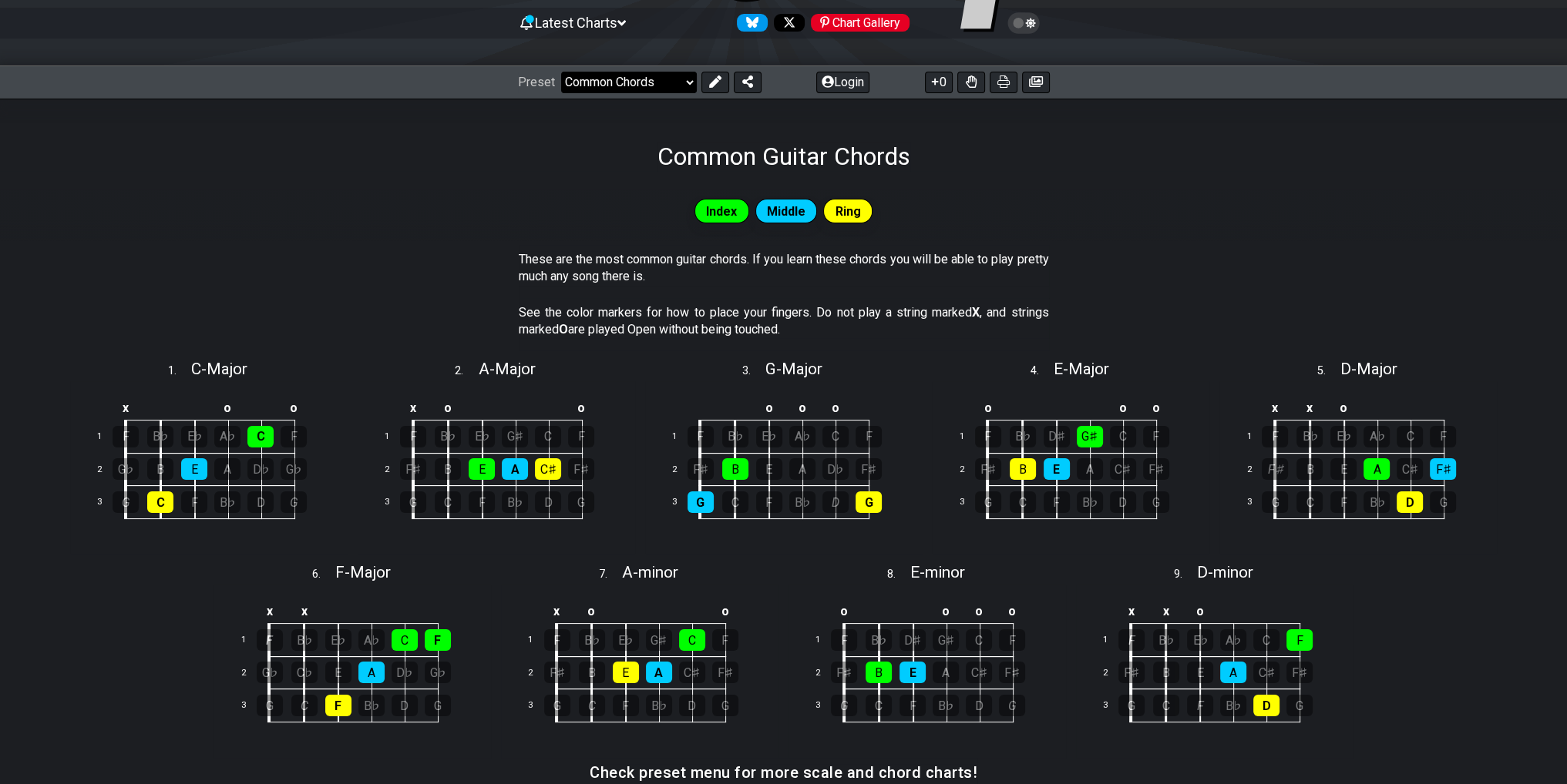
click at [684, 84] on select "Welcome to #fretflip! Initial Preset Custom Preset Minor Pentatonic Major Penta…" at bounding box center [629, 82] width 135 height 21
click at [561, 71] on select "Welcome to #fretflip! Initial Preset Custom Preset Minor Pentatonic Major Penta…" at bounding box center [629, 82] width 135 height 21
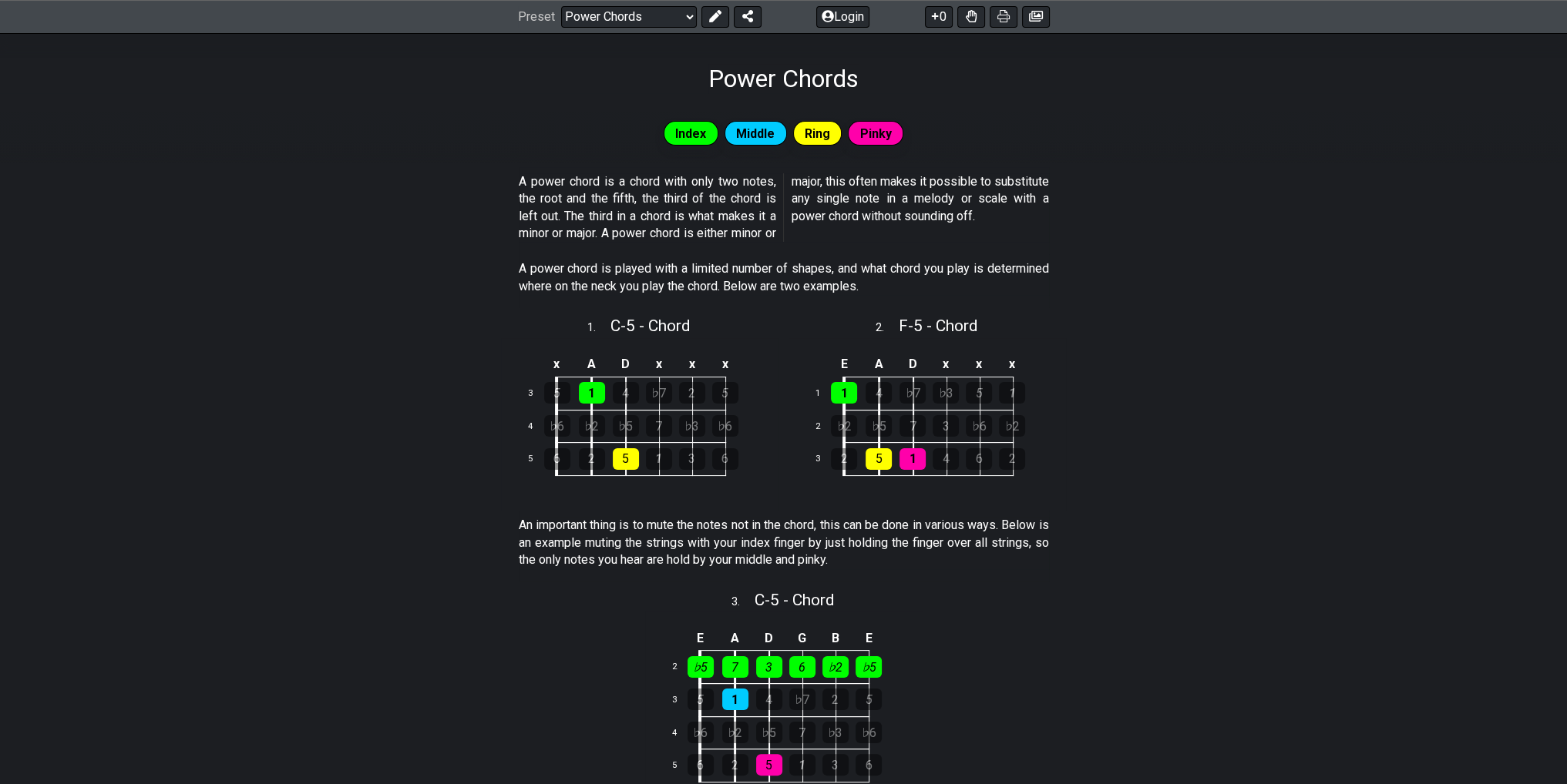
scroll to position [152, 0]
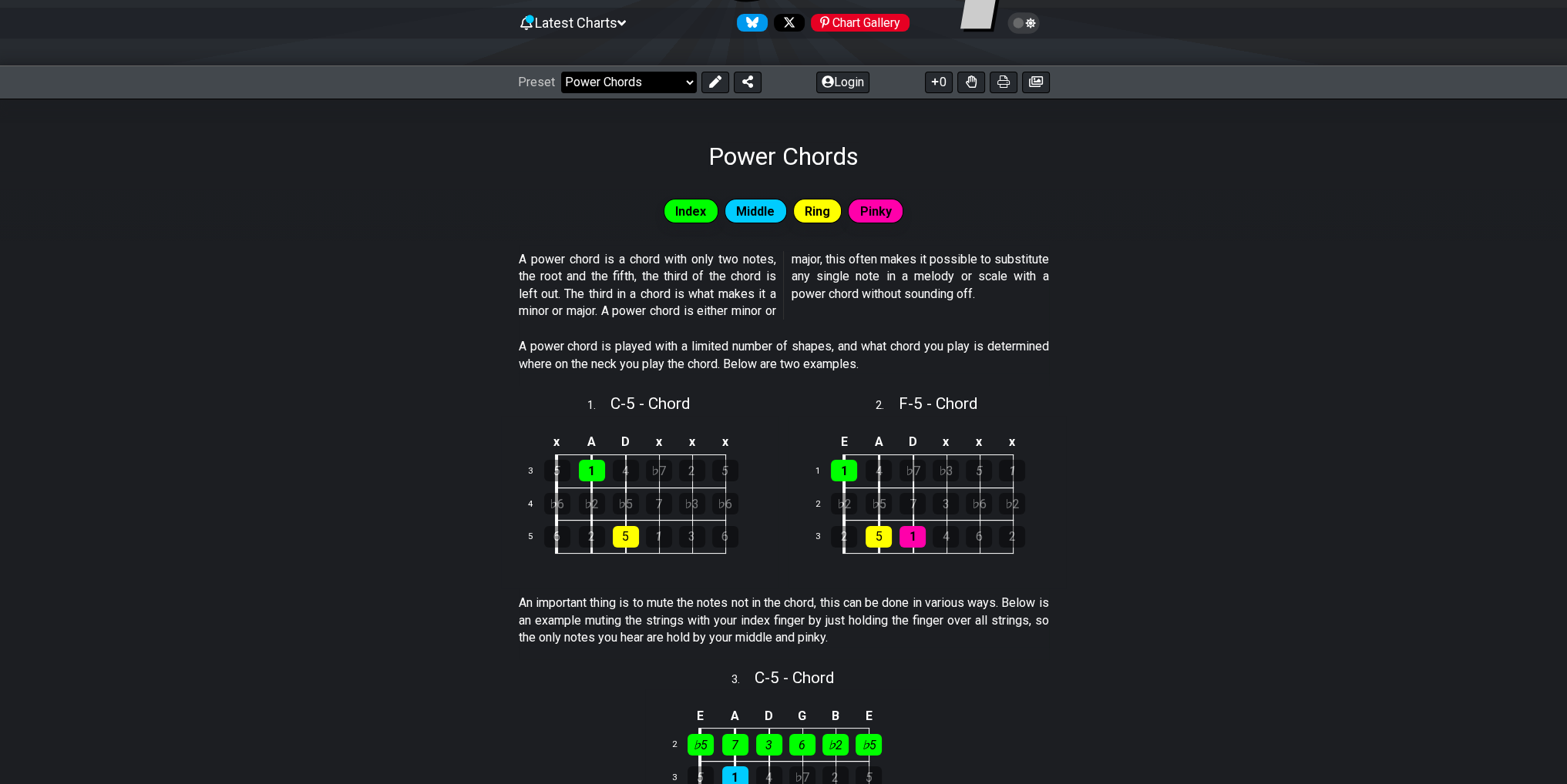
click at [656, 90] on select "Welcome to #fretflip! Initial Preset Custom Preset Minor Pentatonic Major Penta…" at bounding box center [629, 82] width 135 height 21
click at [561, 71] on select "Welcome to #fretflip! Initial Preset Custom Preset Minor Pentatonic Major Penta…" at bounding box center [629, 82] width 135 height 21
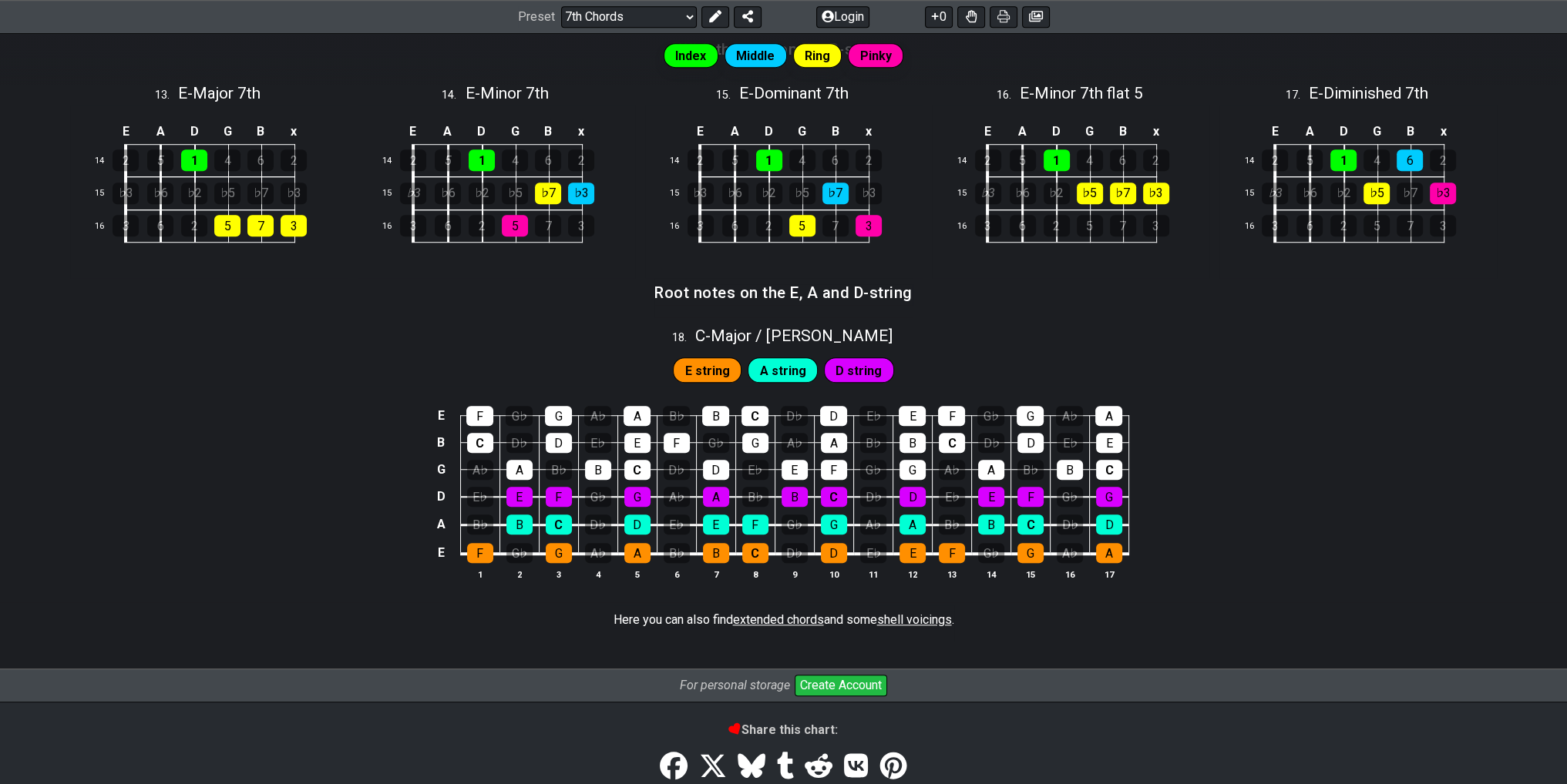
scroll to position [1528, 0]
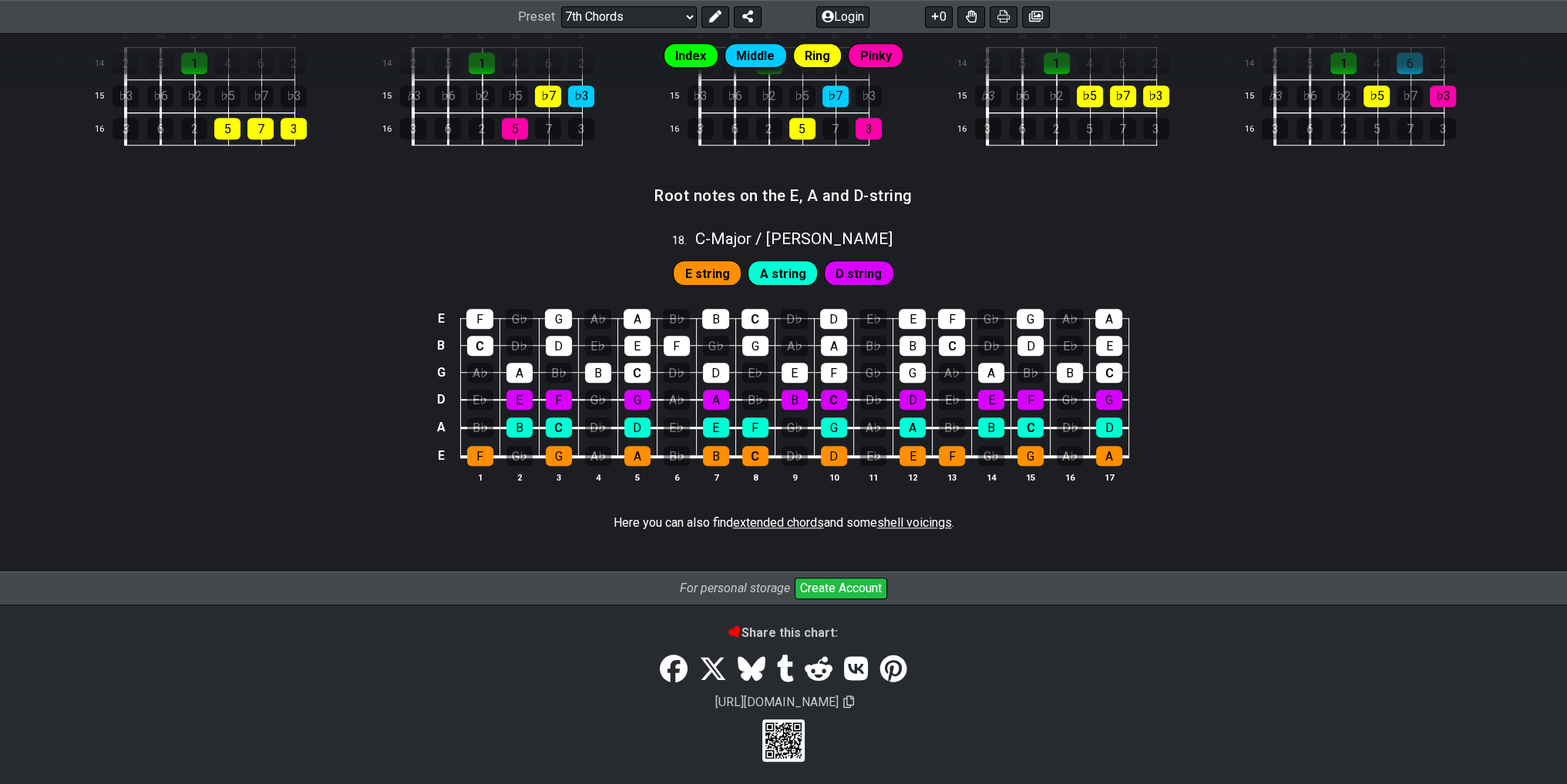
click at [798, 516] on span "extended chords" at bounding box center [778, 523] width 91 height 15
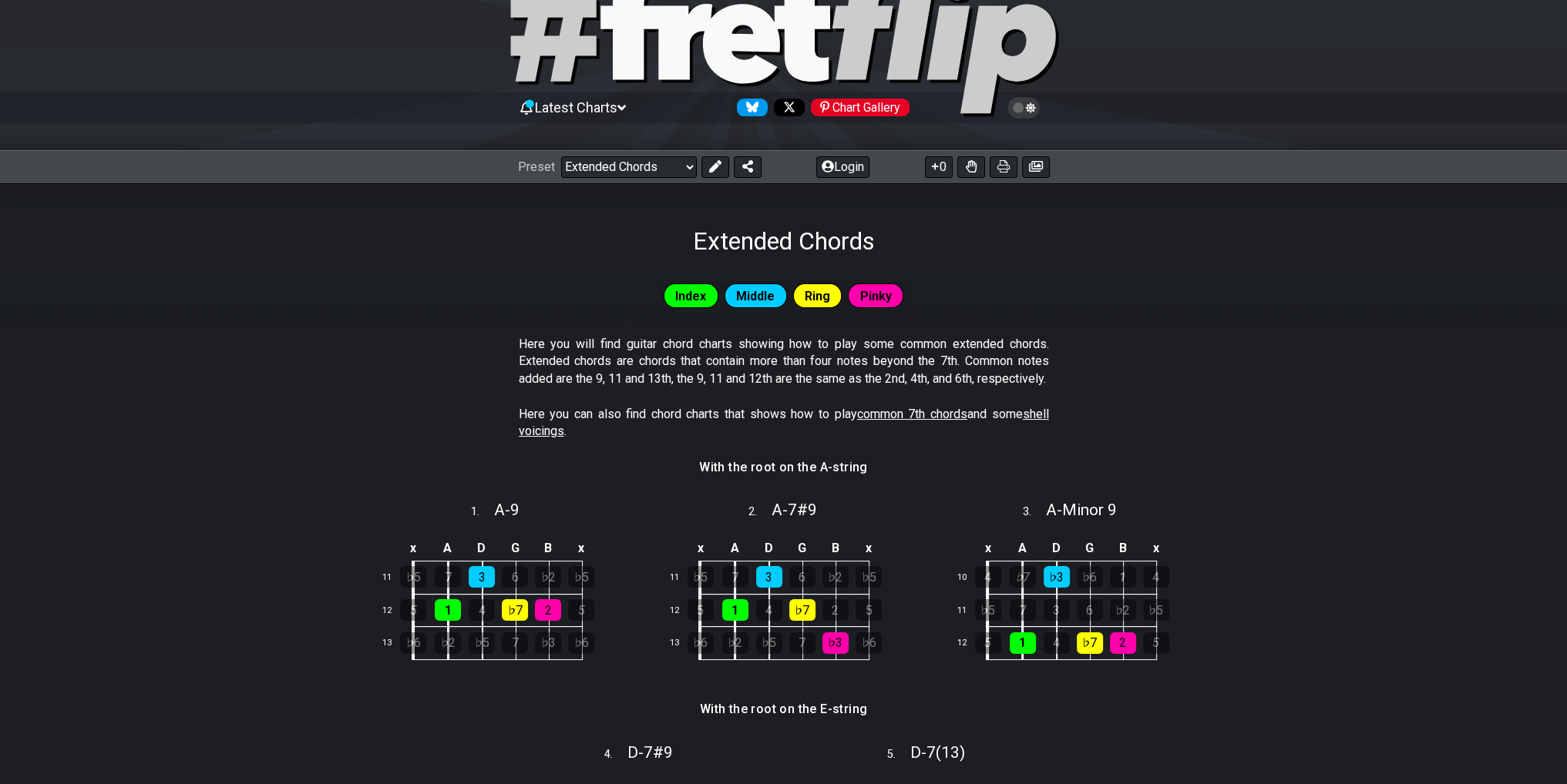
scroll to position [50, 0]
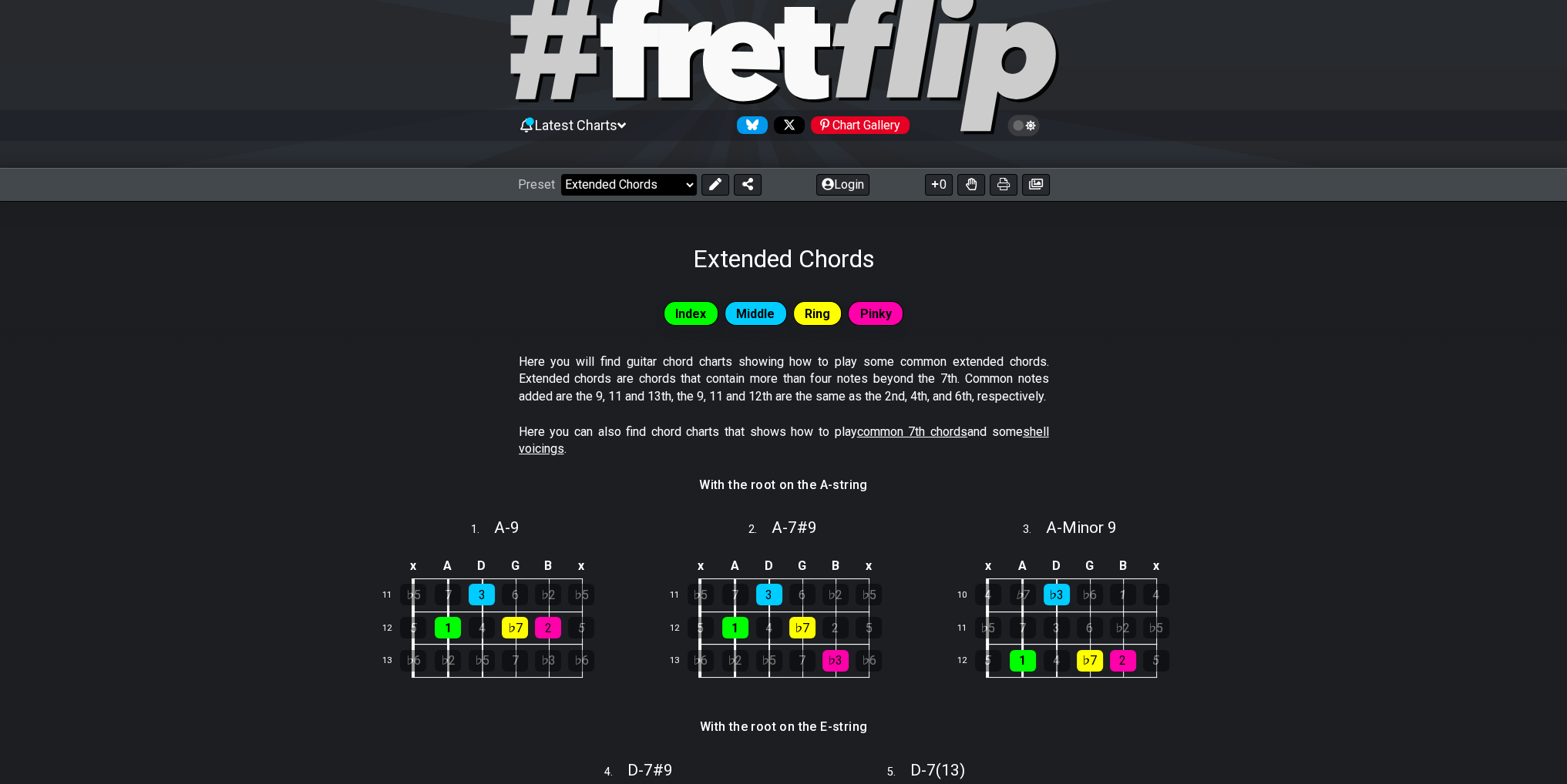
click at [678, 192] on select "Welcome to #fretflip! Initial Preset Custom Preset Minor Pentatonic Major Penta…" at bounding box center [629, 185] width 135 height 21
click at [561, 174] on select "Welcome to #fretflip! Initial Preset Custom Preset Minor Pentatonic Major Penta…" at bounding box center [629, 185] width 135 height 21
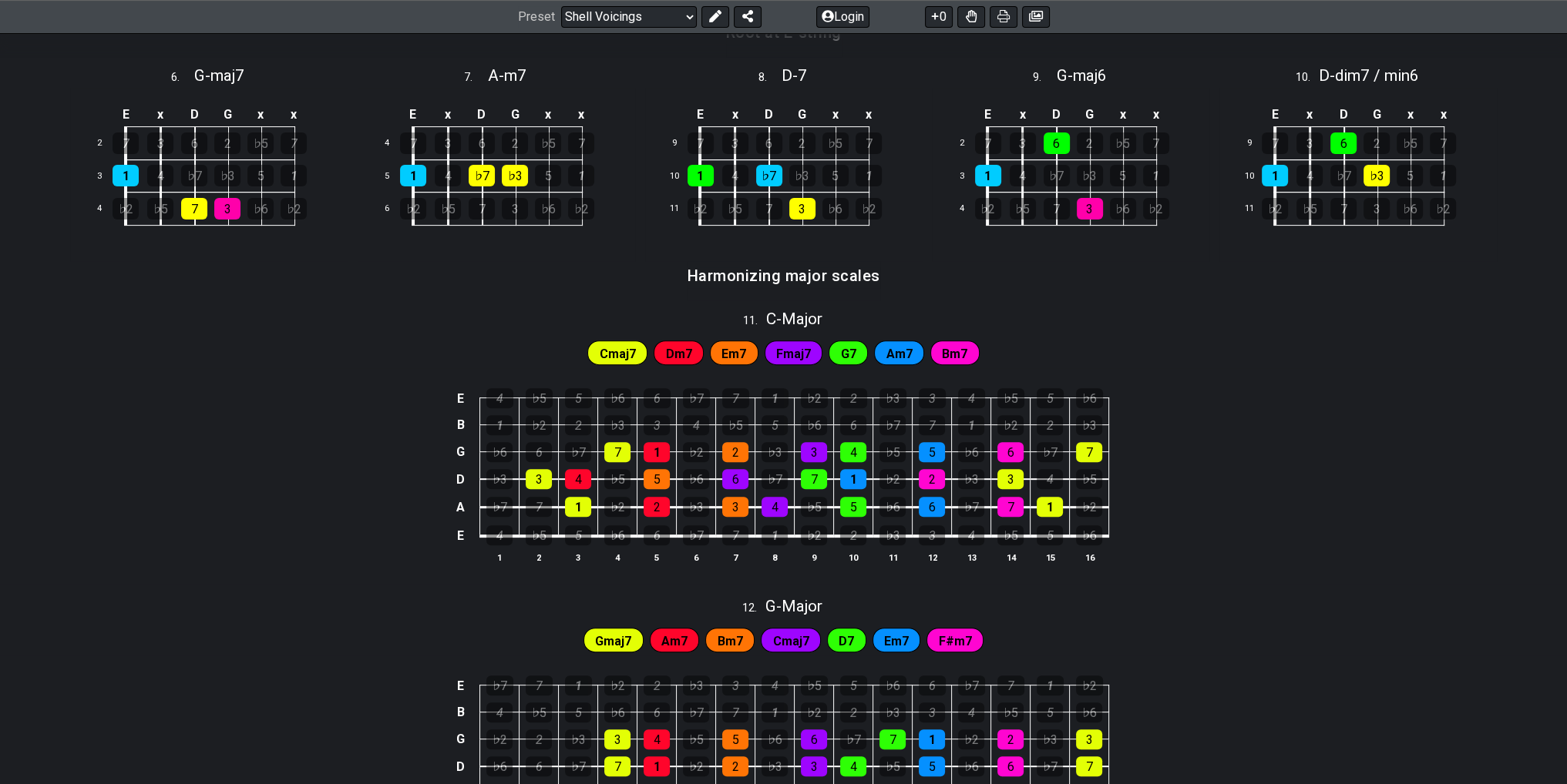
scroll to position [743, 0]
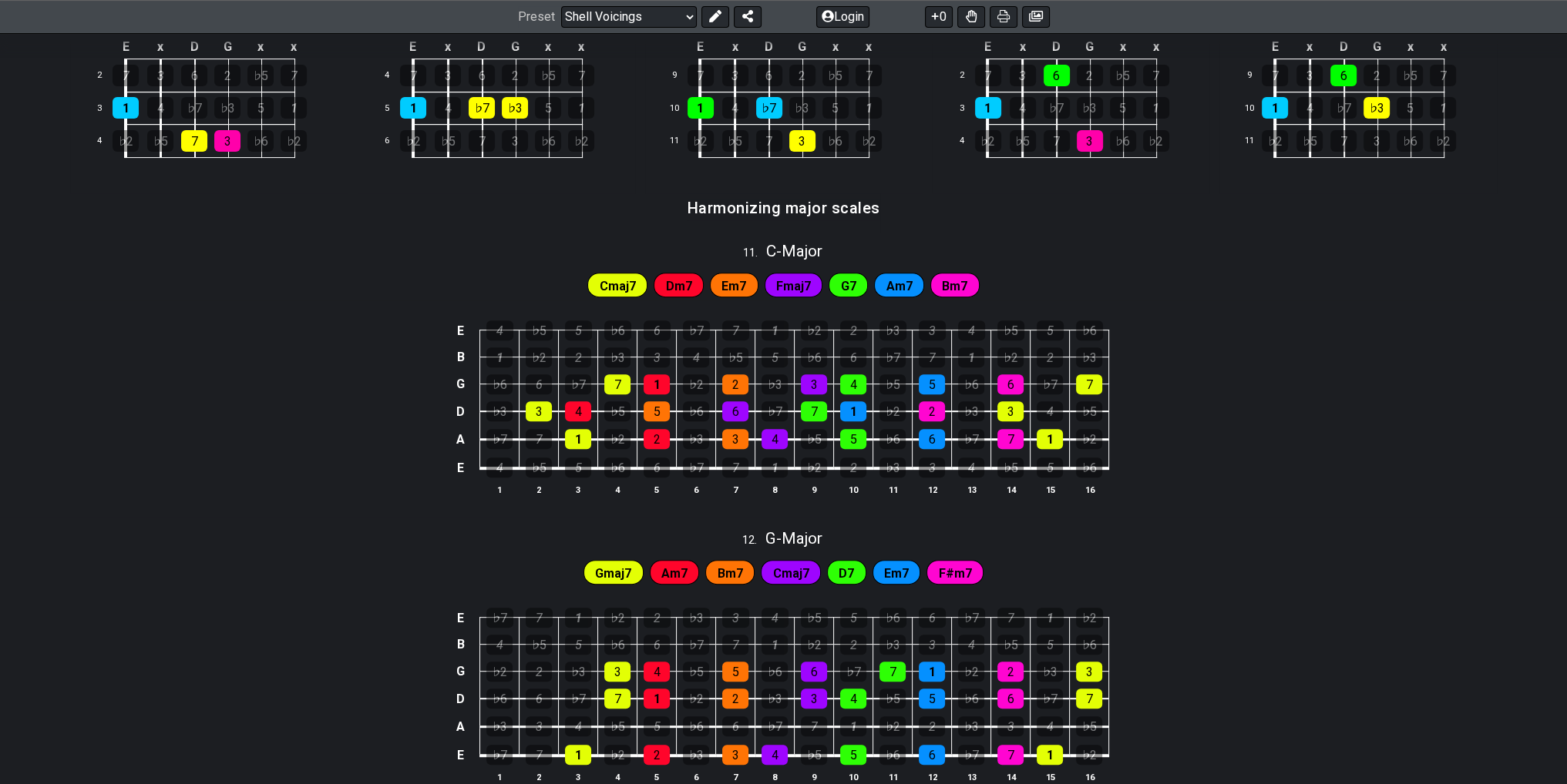
click at [625, 282] on span "Cmaj7" at bounding box center [618, 286] width 36 height 22
click at [678, 279] on span "Dm7" at bounding box center [678, 286] width 26 height 22
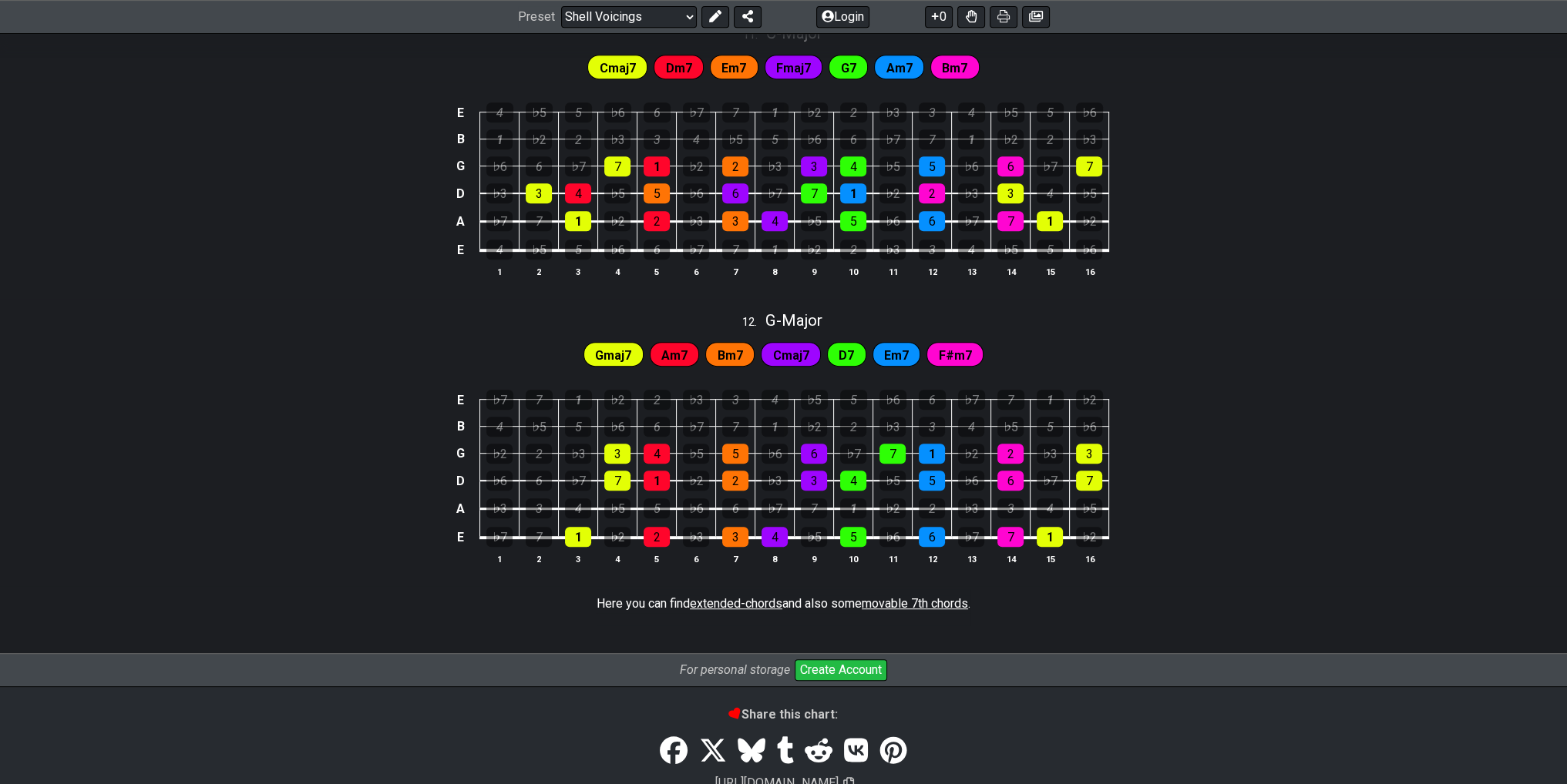
scroll to position [974, 0]
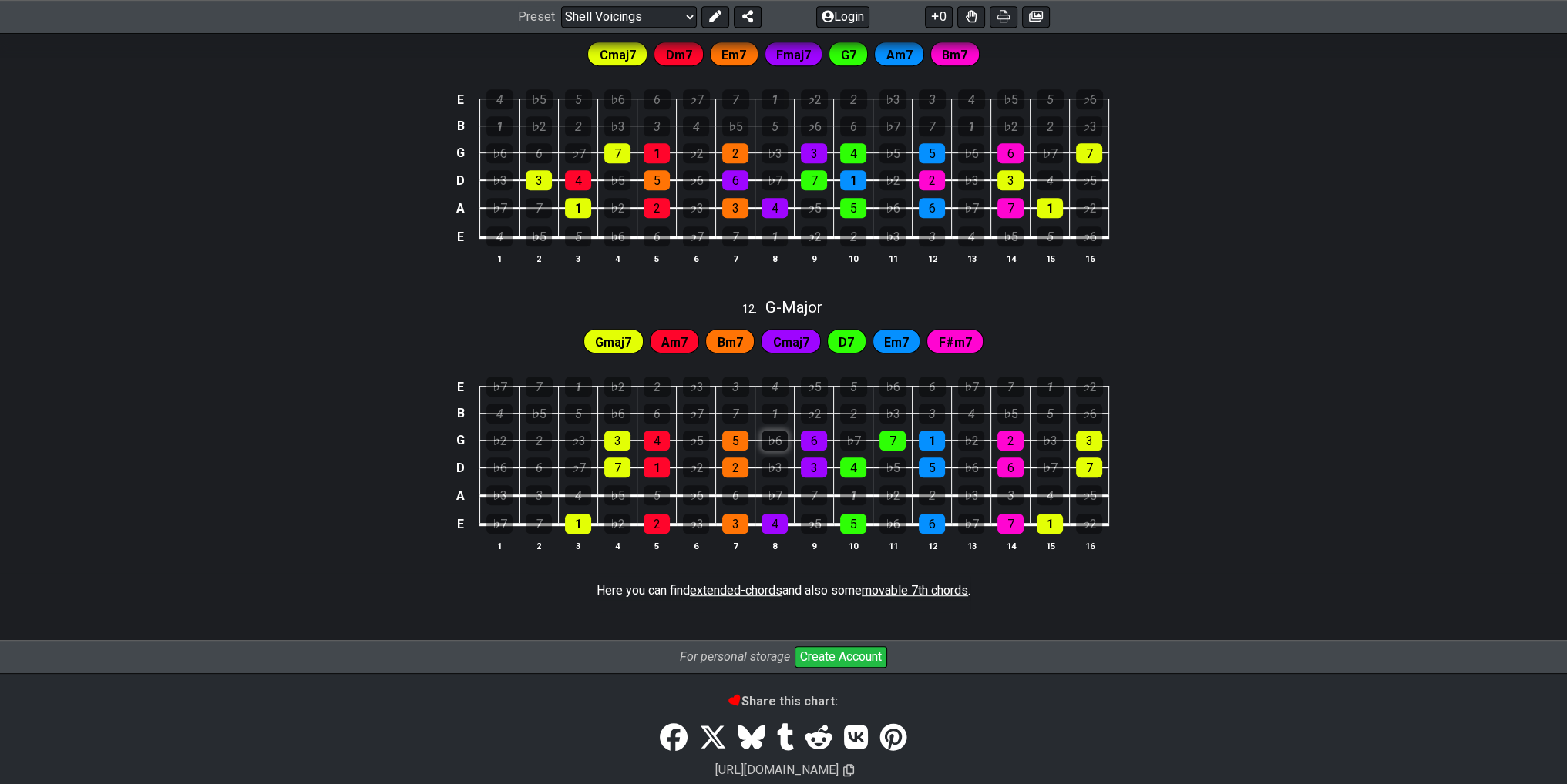
click at [775, 445] on div "♭6" at bounding box center [774, 441] width 26 height 20
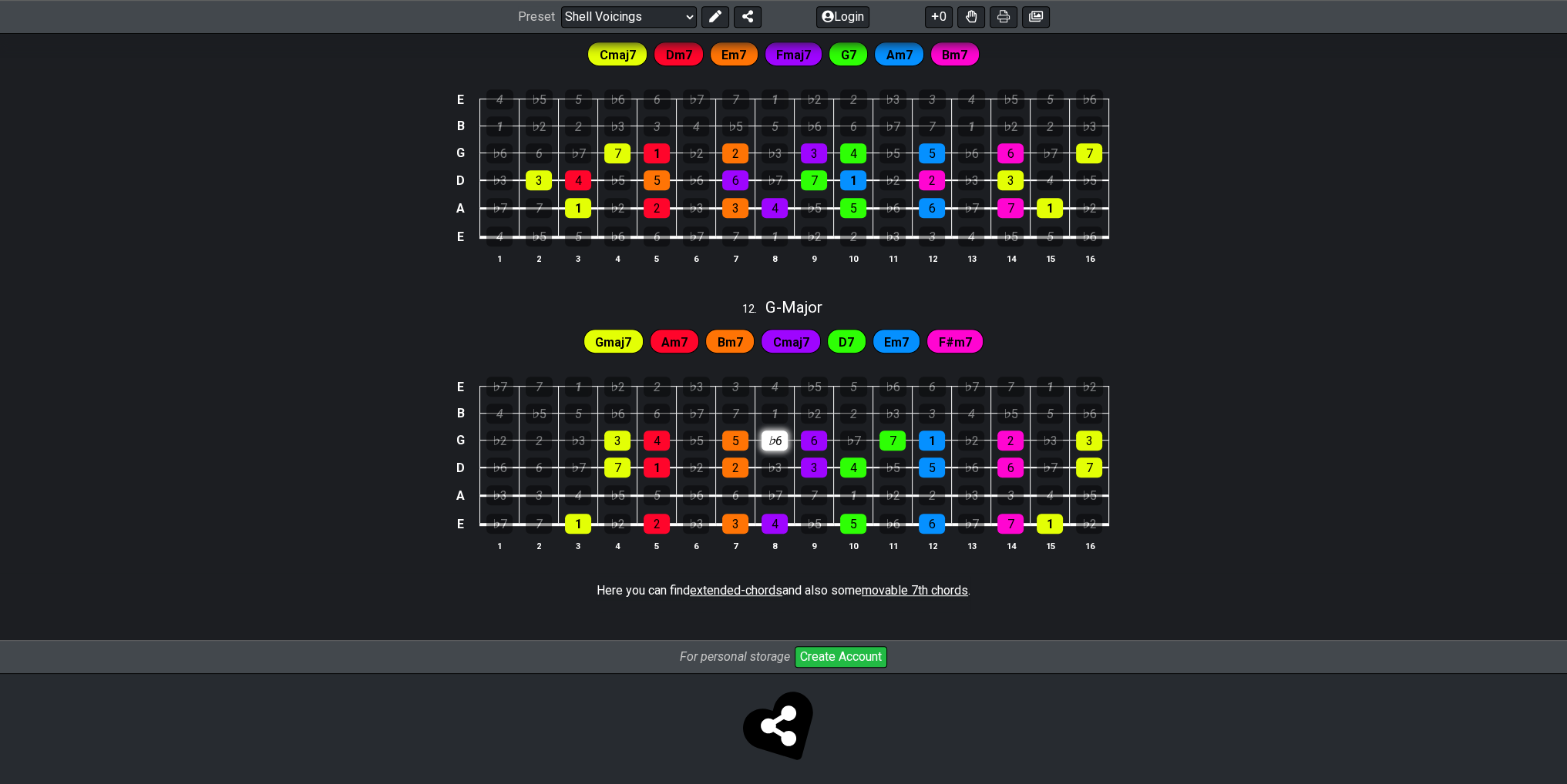
click at [775, 445] on div "♭6" at bounding box center [774, 441] width 26 height 20
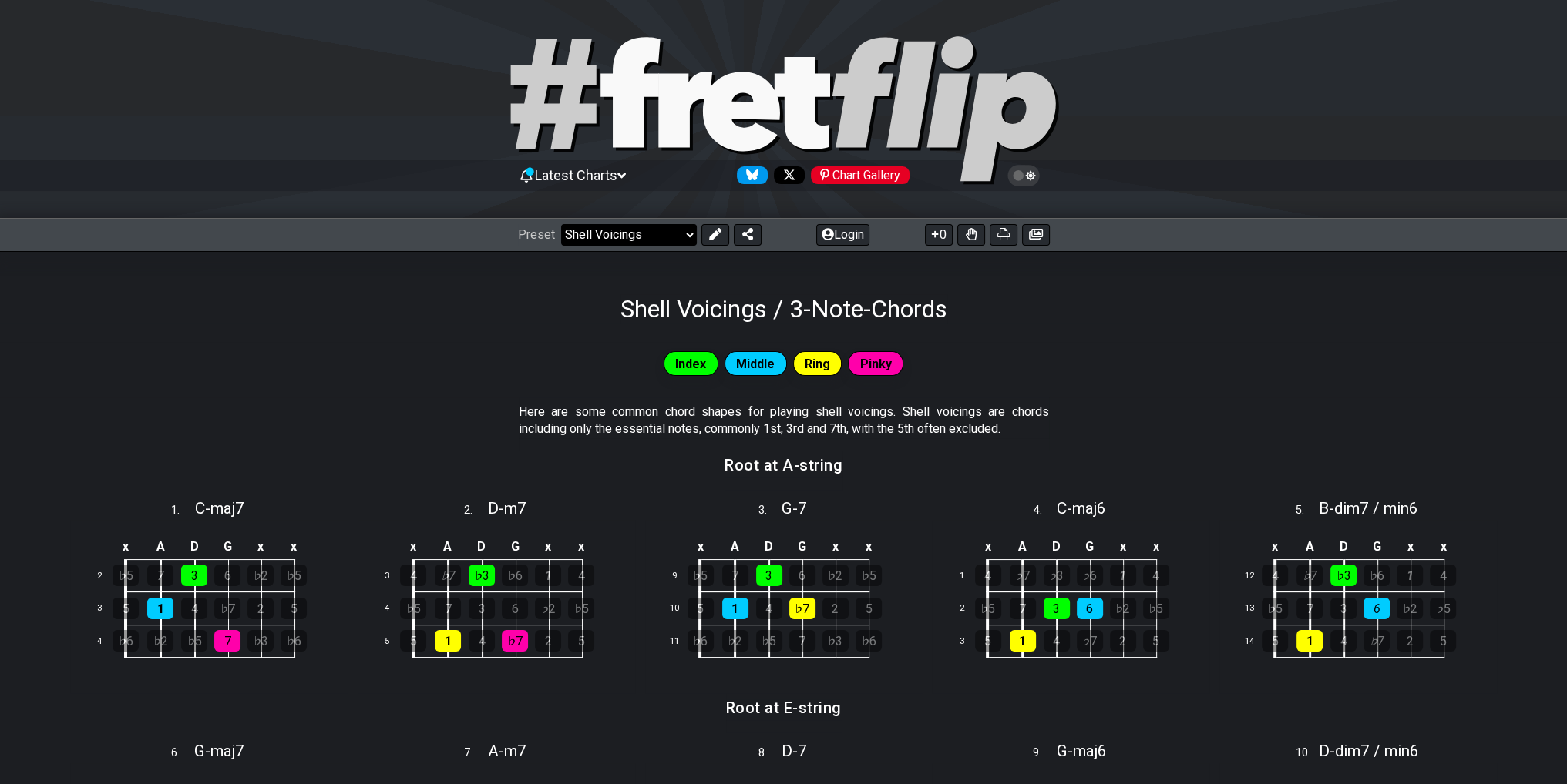
click at [647, 226] on select "Welcome to #fretflip! Initial Preset Custom Preset Minor Pentatonic Major Penta…" at bounding box center [629, 235] width 135 height 21
click at [561, 224] on select "Welcome to #fretflip! Initial Preset Custom Preset Minor Pentatonic Major Penta…" at bounding box center [629, 235] width 135 height 21
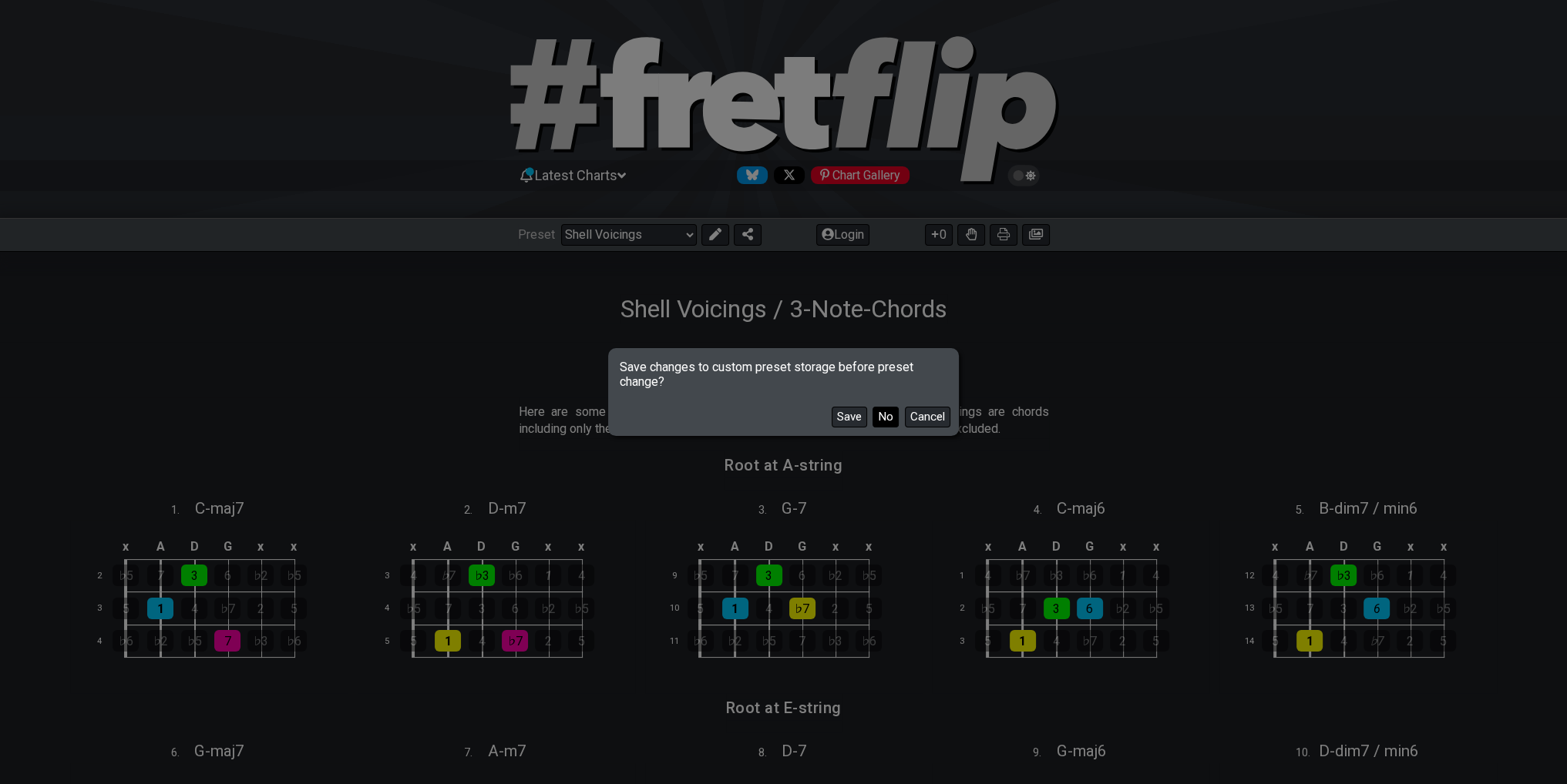
click at [879, 424] on button "No" at bounding box center [885, 416] width 26 height 20
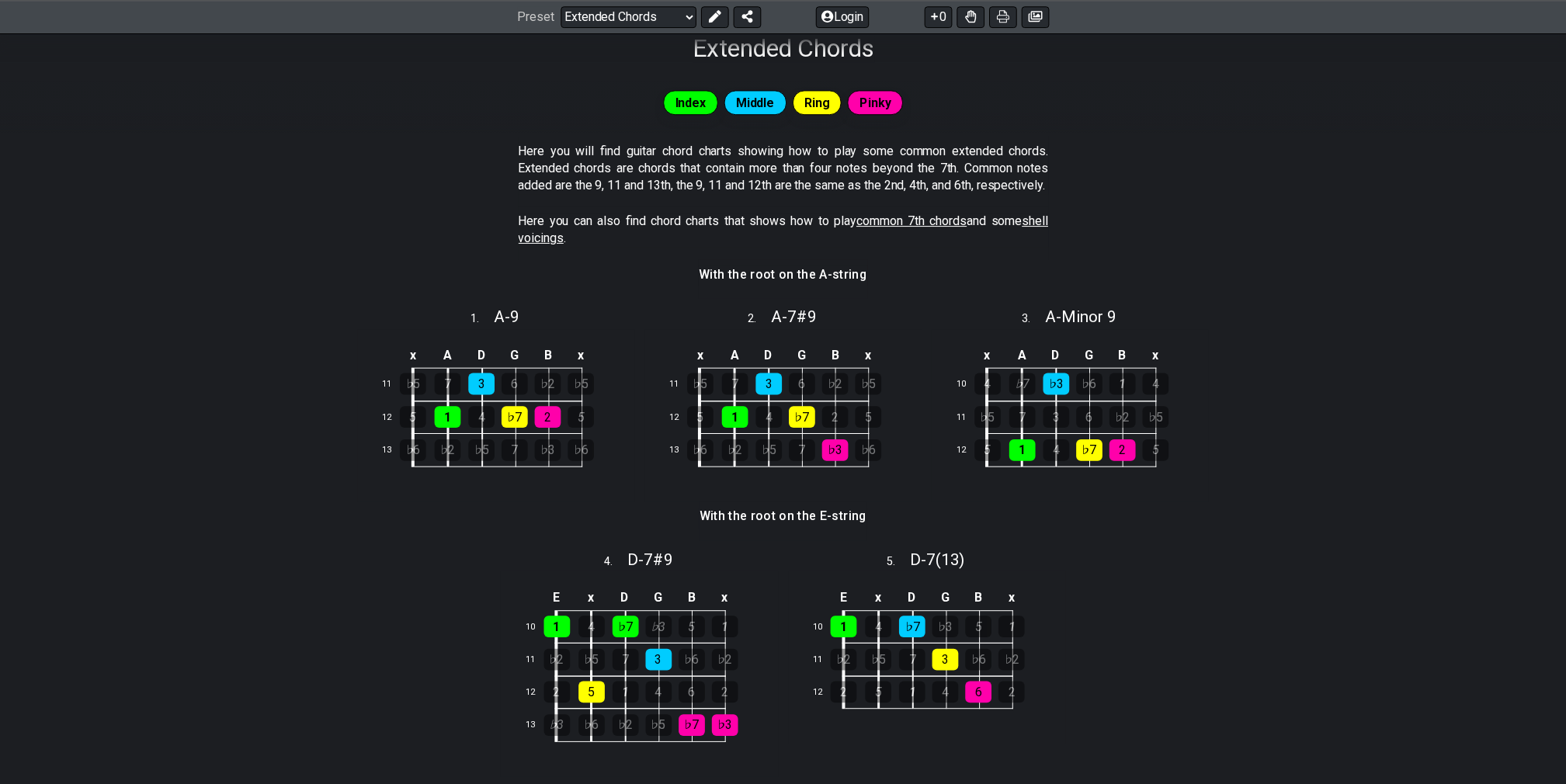
scroll to position [205, 0]
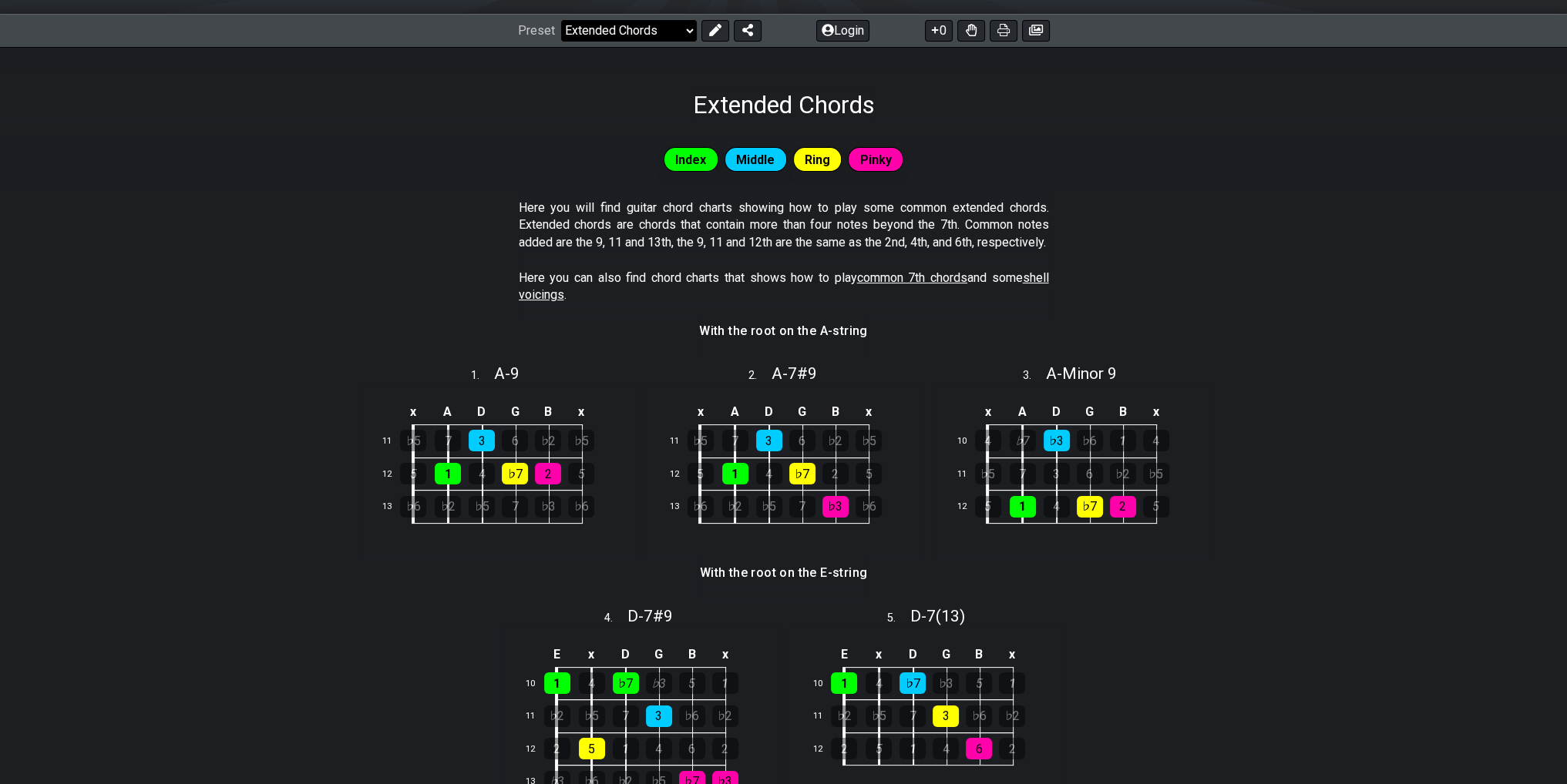
drag, startPoint x: 647, startPoint y: 41, endPoint x: 643, endPoint y: 32, distance: 9.8
click at [646, 38] on div "Preset Welcome to #fretflip! Initial Preset Custom Preset Minor Pentatonic Majo…" at bounding box center [784, 30] width 1567 height 34
click at [642, 33] on select "Welcome to #fretflip! Initial Preset Custom Preset Minor Pentatonic Major Penta…" at bounding box center [629, 30] width 135 height 21
click at [561, 20] on select "Welcome to #fretflip! Initial Preset Custom Preset Minor Pentatonic Major Penta…" at bounding box center [629, 30] width 135 height 21
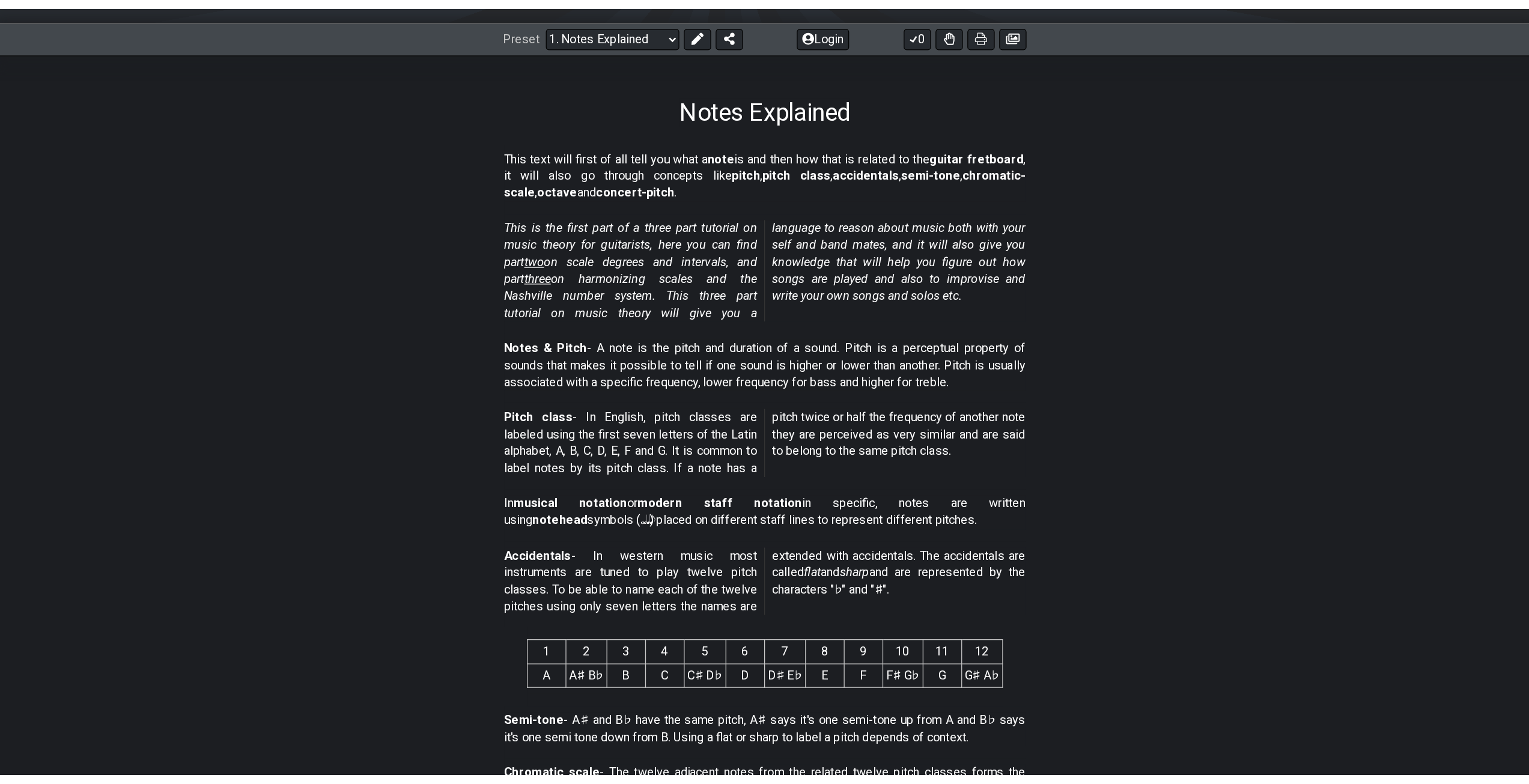
scroll to position [160, 0]
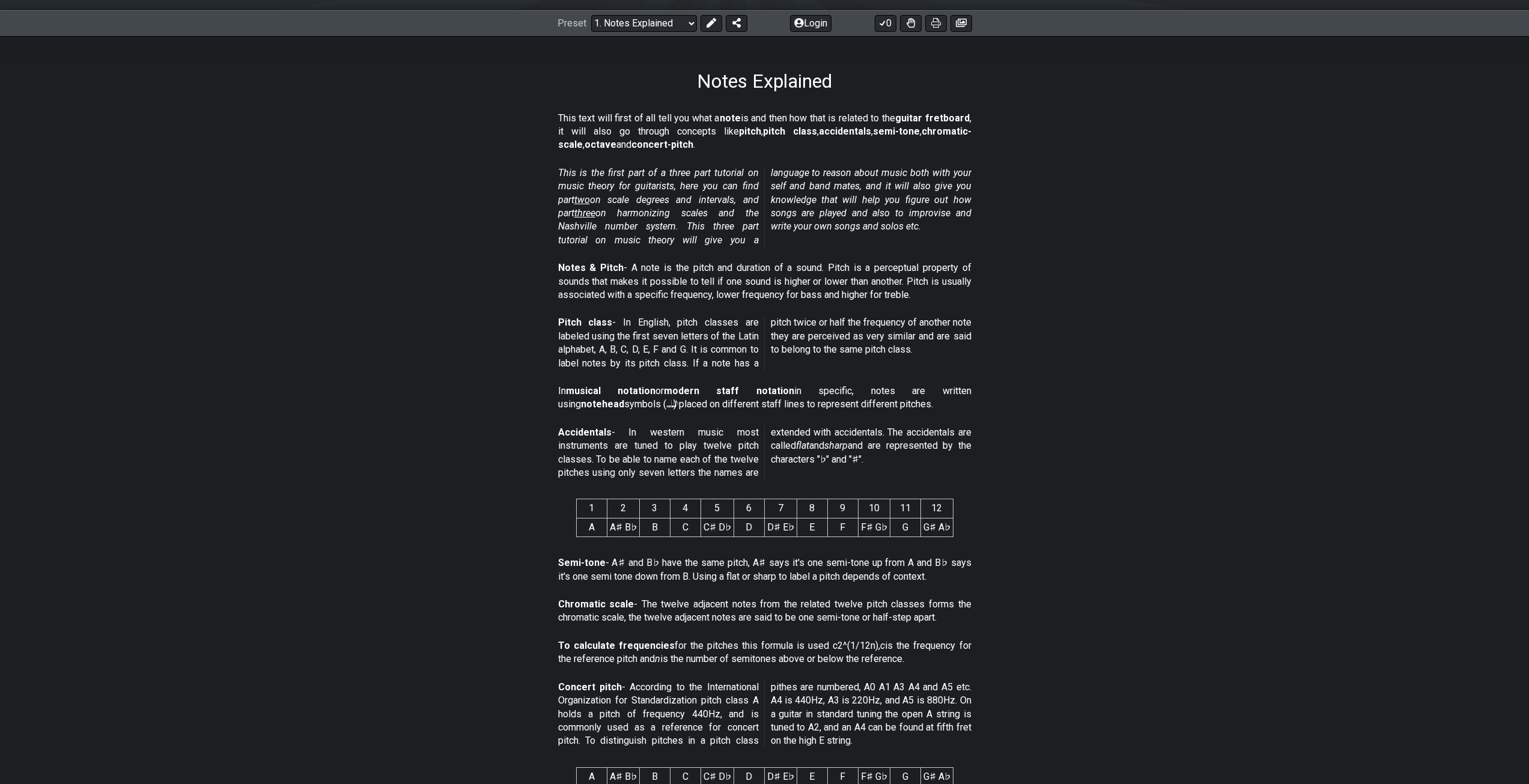
drag, startPoint x: 581, startPoint y: 215, endPoint x: 522, endPoint y: 175, distance: 71.3
click at [522, 175] on section "This is the first part of a three part tutorial on music theory for guitarists,…" at bounding box center [764, 209] width 1529 height 95
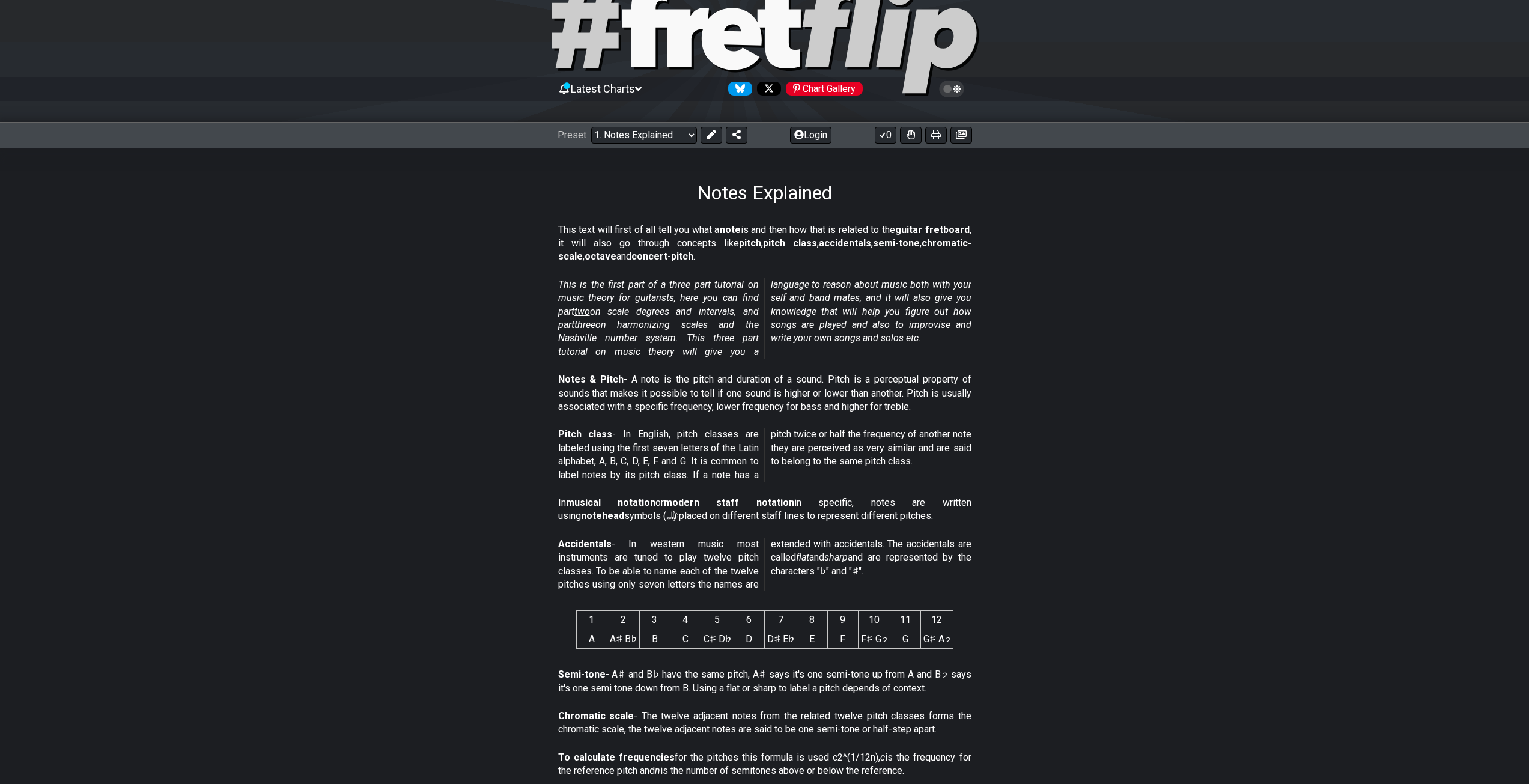
scroll to position [40, 0]
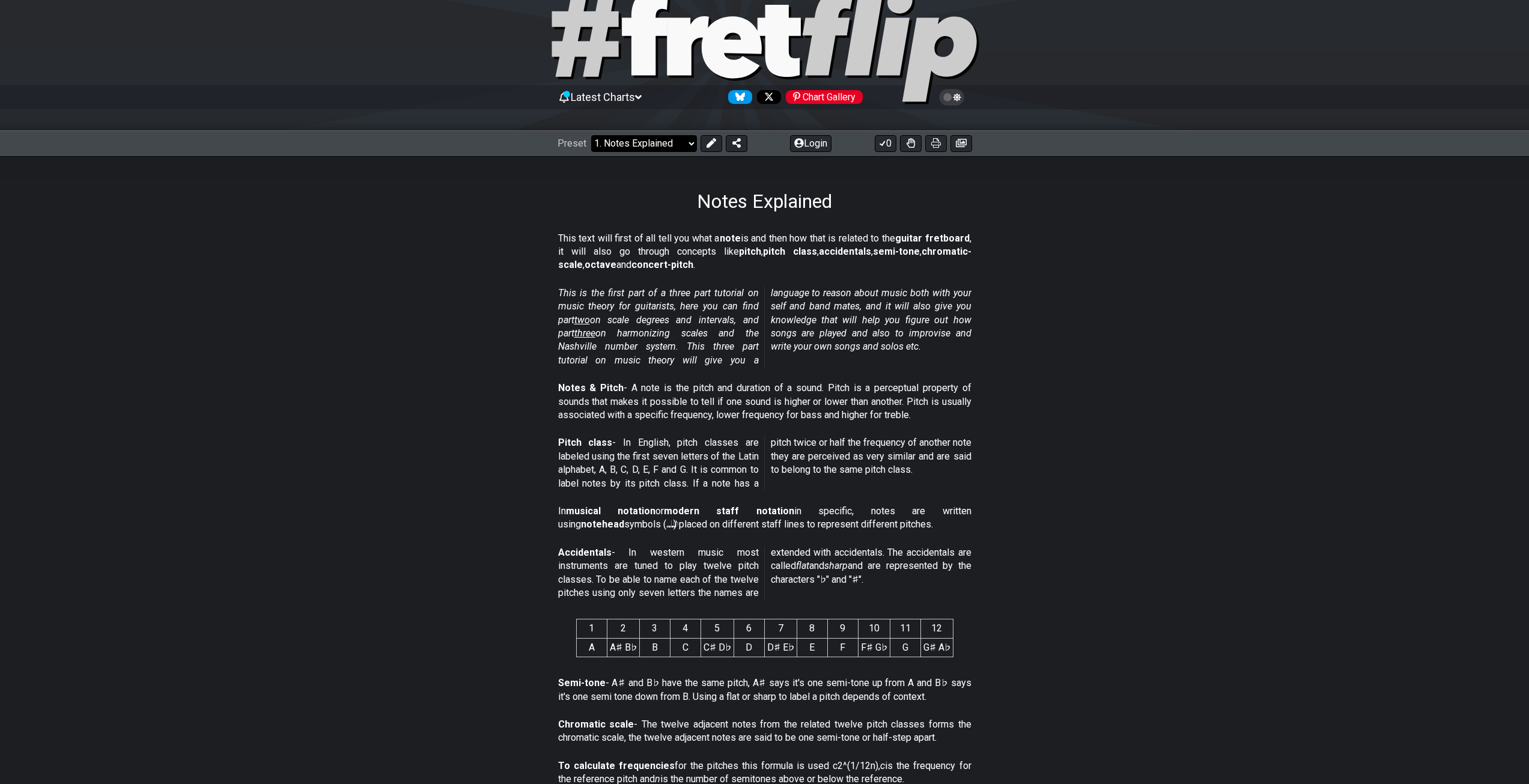
click at [663, 140] on select "Welcome to #fretflip! Initial Preset Custom Preset Minor Pentatonic Major Penta…" at bounding box center [643, 144] width 105 height 17
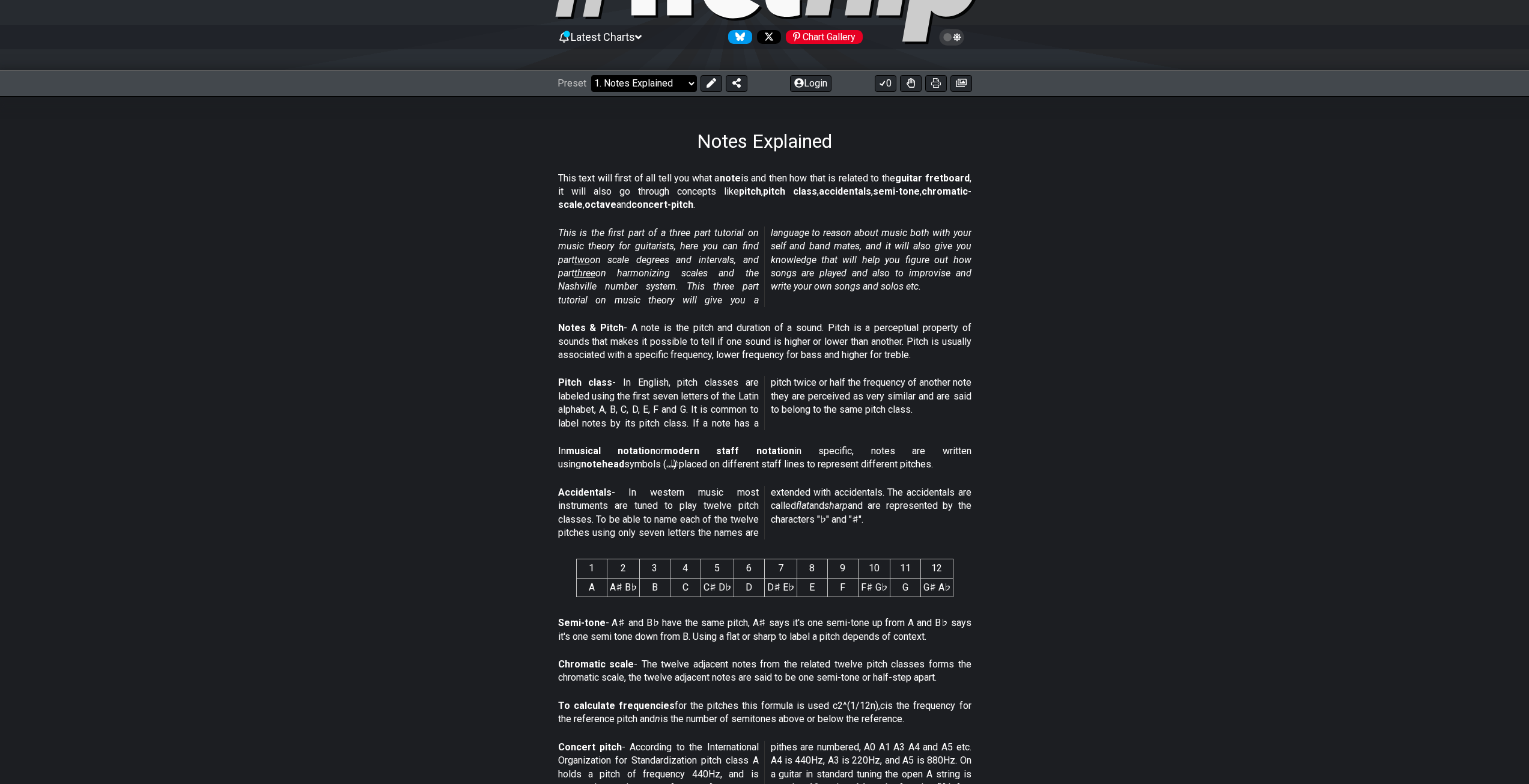
click at [629, 91] on select "Welcome to #fretflip! Initial Preset Custom Preset Minor Pentatonic Major Penta…" at bounding box center [643, 84] width 105 height 17
click at [591, 75] on select "Welcome to #fretflip! Initial Preset Custom Preset Minor Pentatonic Major Penta…" at bounding box center [643, 84] width 105 height 17
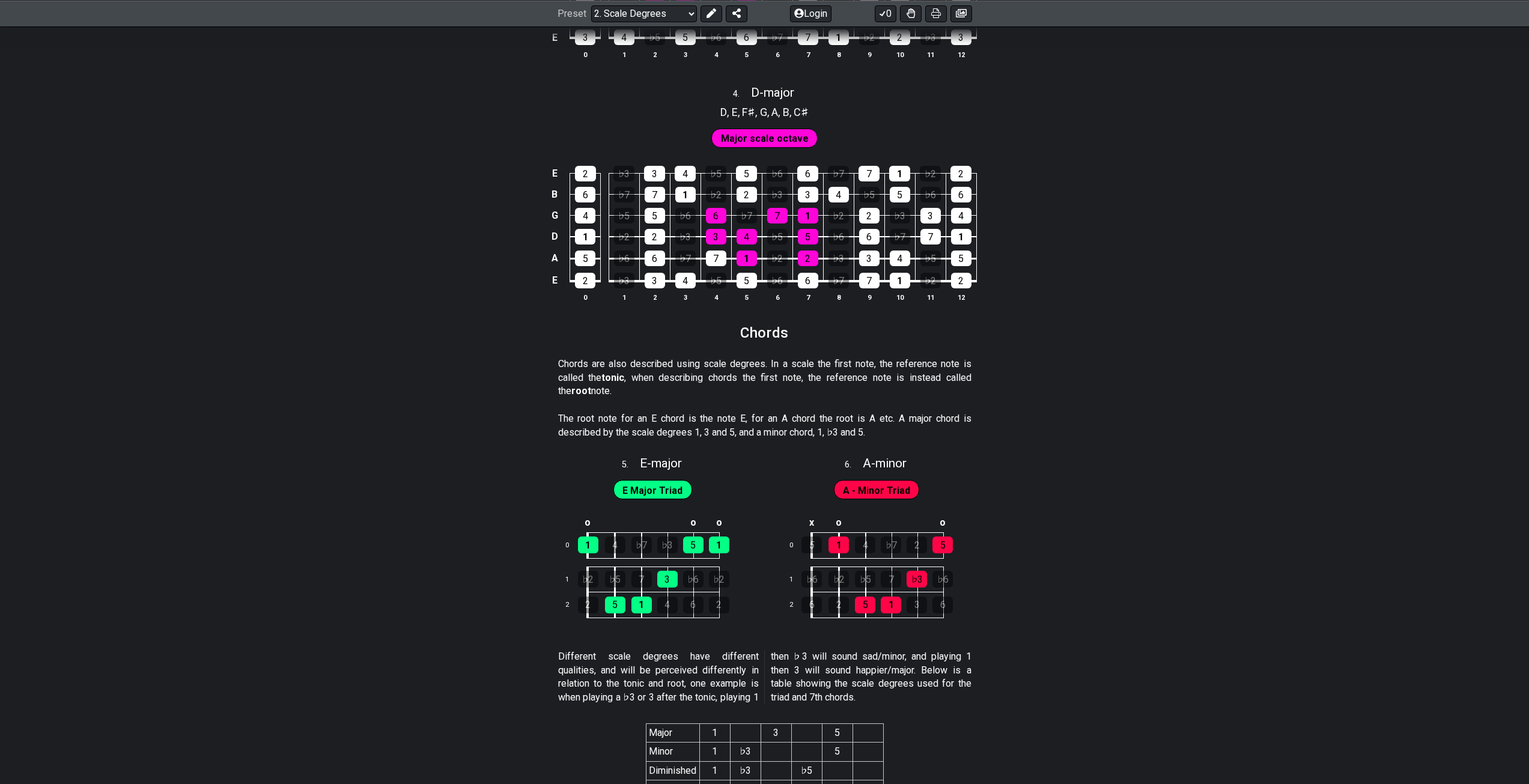
scroll to position [1266, 0]
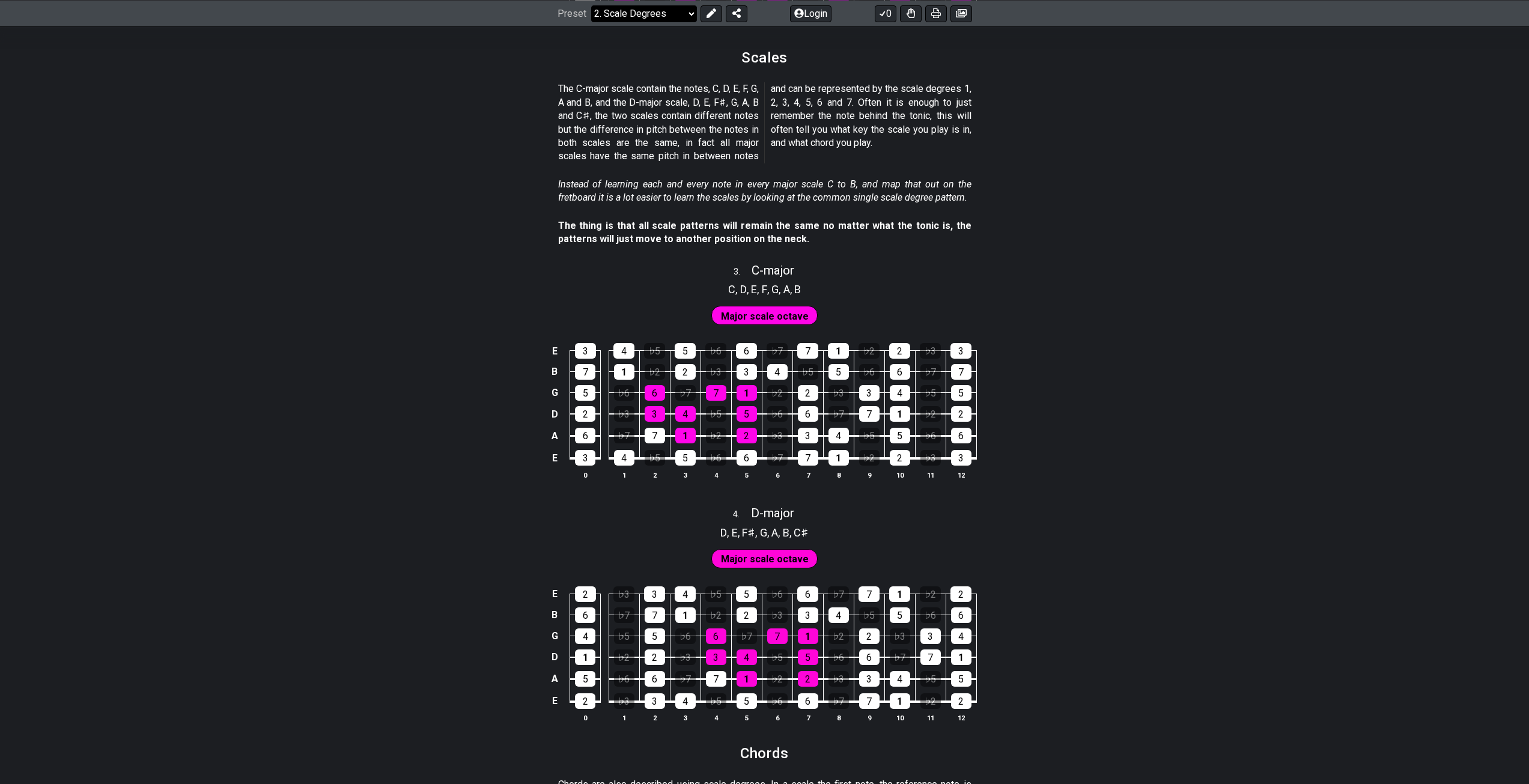
click at [663, 14] on select "Welcome to #fretflip! Initial Preset Custom Preset Minor Pentatonic Major Penta…" at bounding box center [643, 13] width 105 height 17
click at [591, 22] on select "Welcome to #fretflip! Initial Preset Custom Preset Minor Pentatonic Major Penta…" at bounding box center [643, 13] width 105 height 17
select select "/harmonizing-scales"
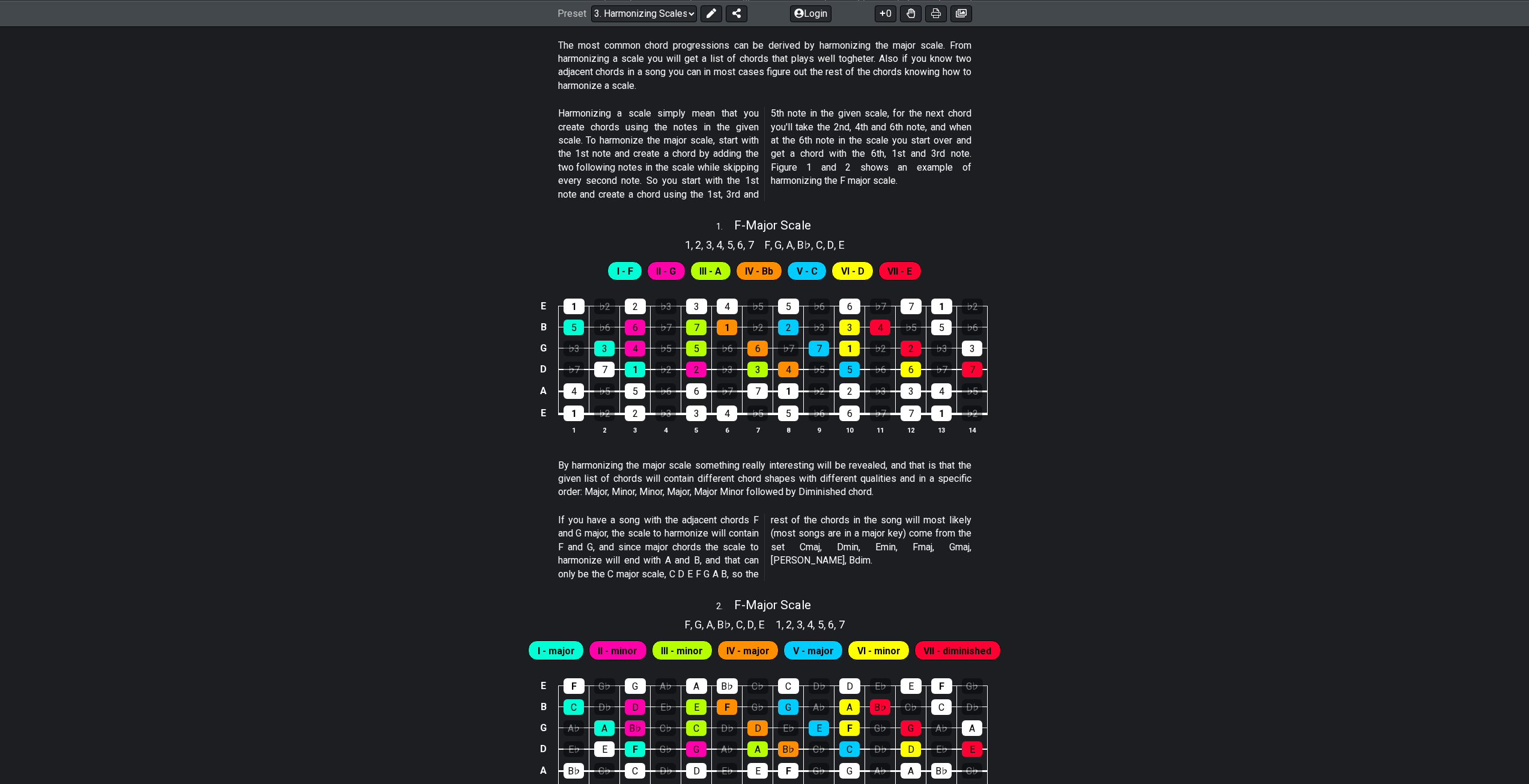
scroll to position [360, 0]
